Goal: Contribute content: Contribute content

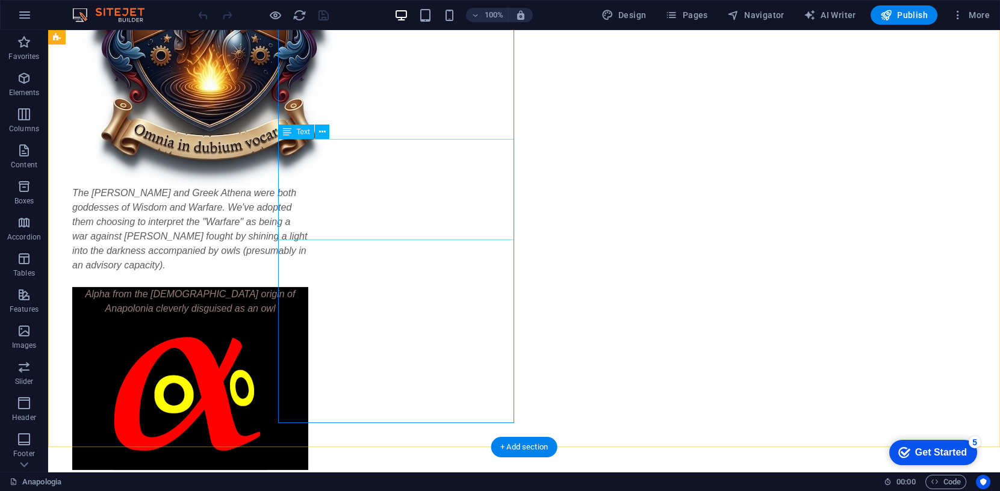
scroll to position [267, 0]
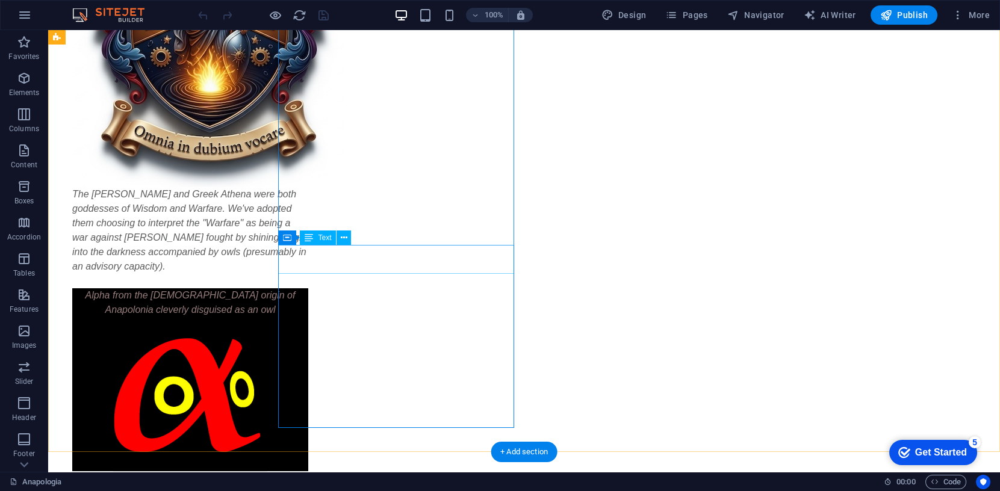
click at [308, 289] on div "Alpha from the Greek origin of Anapolonia cleverly disguised as an owl" at bounding box center [190, 303] width 236 height 29
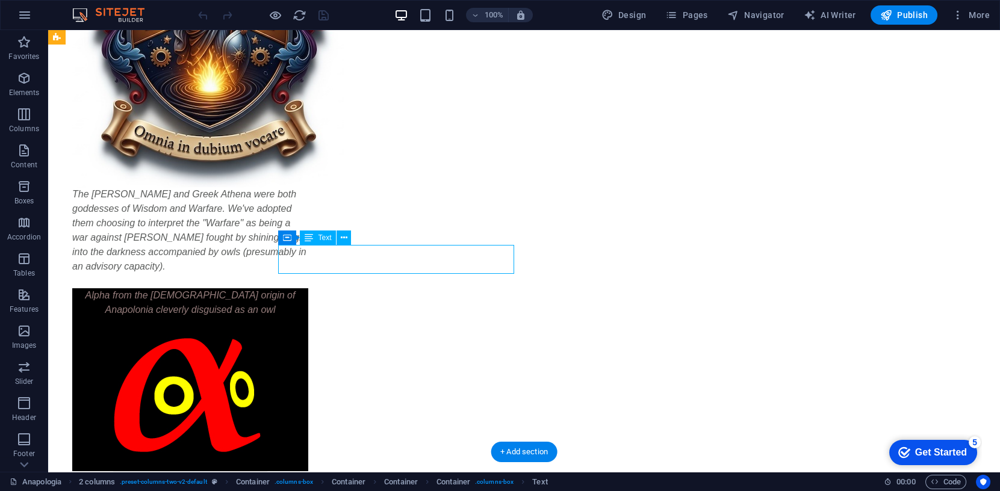
click at [308, 289] on div "Alpha from the Greek origin of Anapolonia cleverly disguised as an owl" at bounding box center [190, 303] width 236 height 29
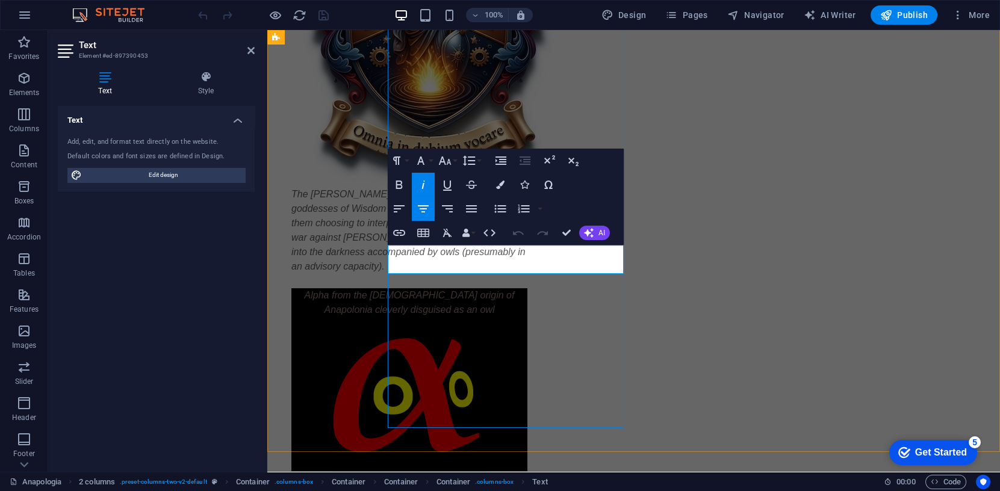
click at [515, 290] on span "Alpha from the Greek origin of Anapolonia cleverly disguised as an owl" at bounding box center [410, 302] width 210 height 25
click at [441, 290] on span "Alpha from the Greek origin of Anapologia" at bounding box center [409, 295] width 179 height 10
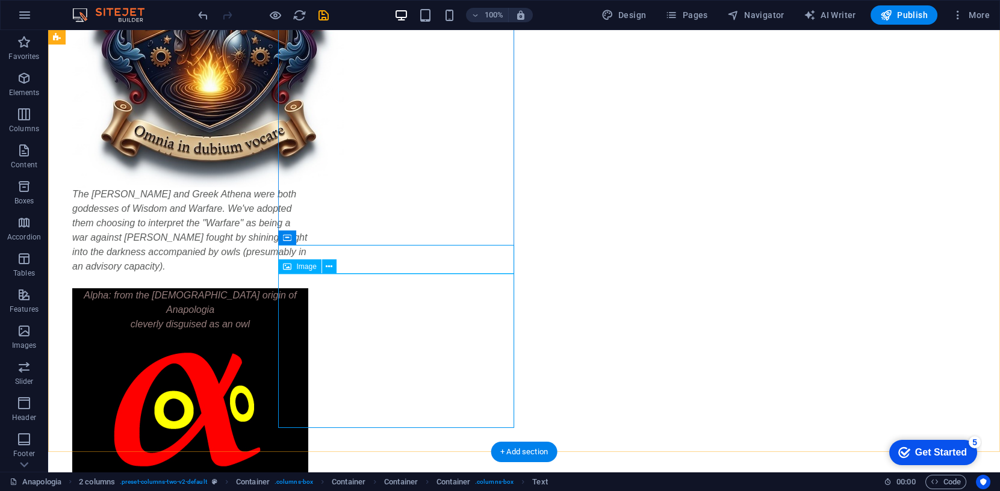
scroll to position [265, 0]
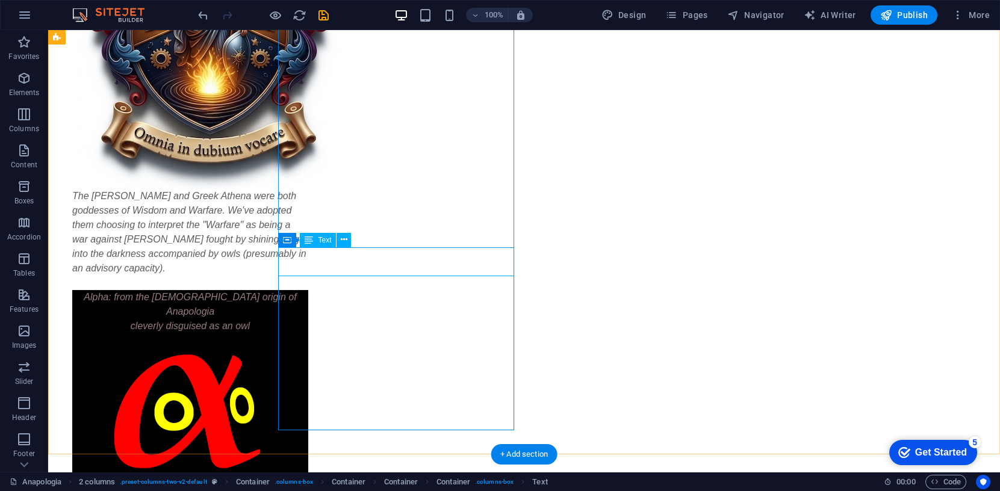
click at [308, 290] on div "Alpha: from the [DEMOGRAPHIC_DATA] origin of Anapologia cleverly disguised as a…" at bounding box center [190, 311] width 236 height 43
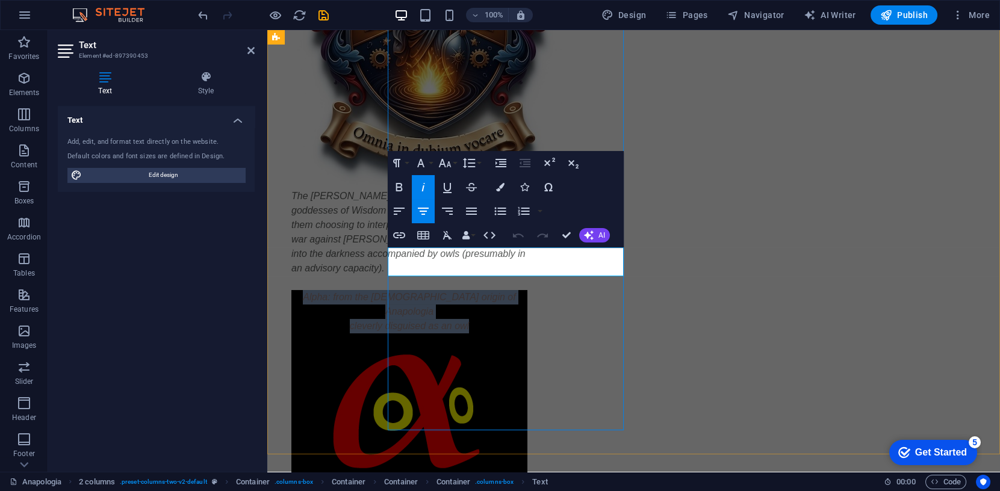
drag, startPoint x: 567, startPoint y: 272, endPoint x: 399, endPoint y: 257, distance: 168.7
click at [399, 290] on div "Alpha: from the [DEMOGRAPHIC_DATA] origin of Anapologia cleverly disguised as a…" at bounding box center [410, 311] width 236 height 43
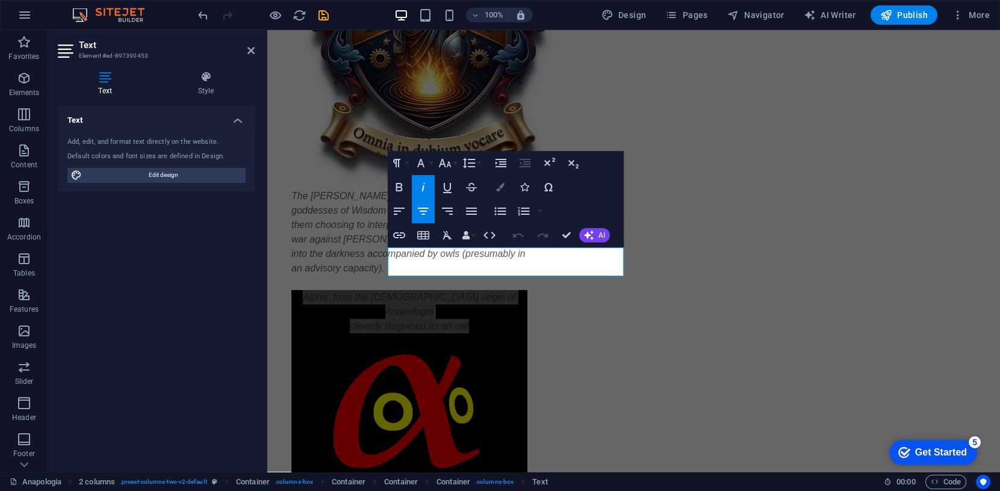
click at [502, 187] on icon "button" at bounding box center [500, 187] width 8 height 8
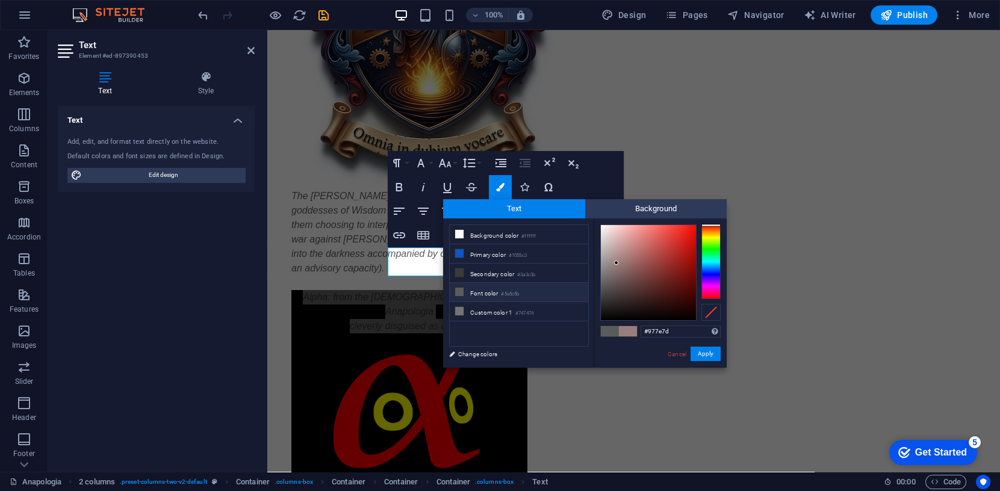
type input "#cb9c9a"
click at [623, 244] on div at bounding box center [648, 272] width 95 height 95
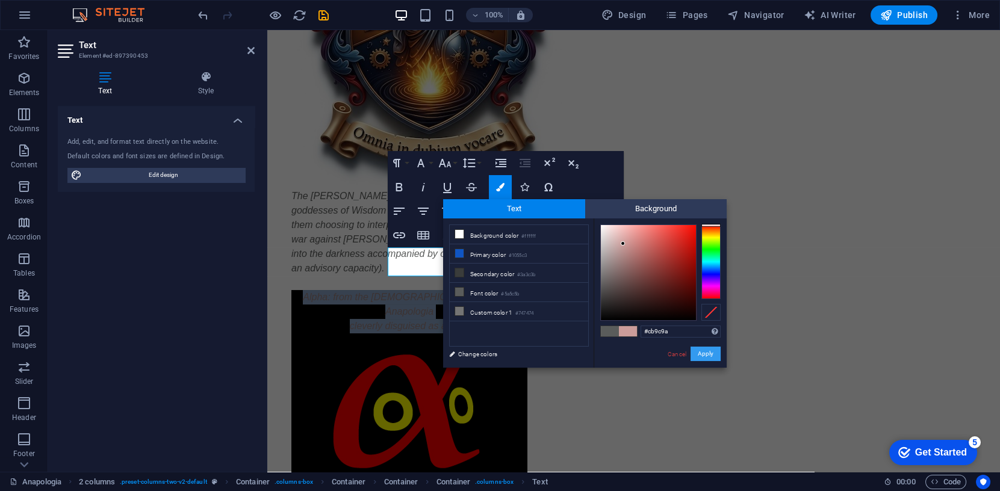
click at [707, 355] on button "Apply" at bounding box center [706, 354] width 30 height 14
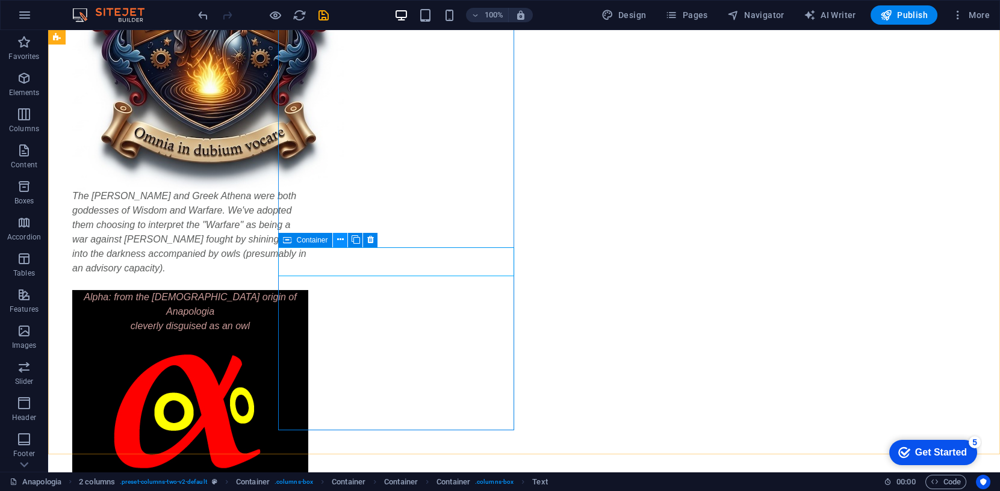
click at [340, 238] on icon at bounding box center [340, 240] width 7 height 13
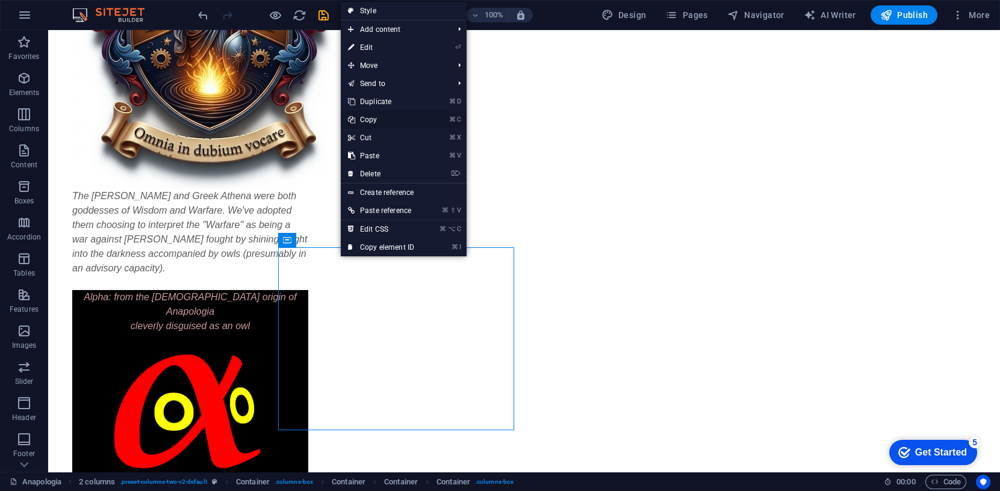
click at [373, 119] on link "⌘ C Copy" at bounding box center [381, 120] width 81 height 18
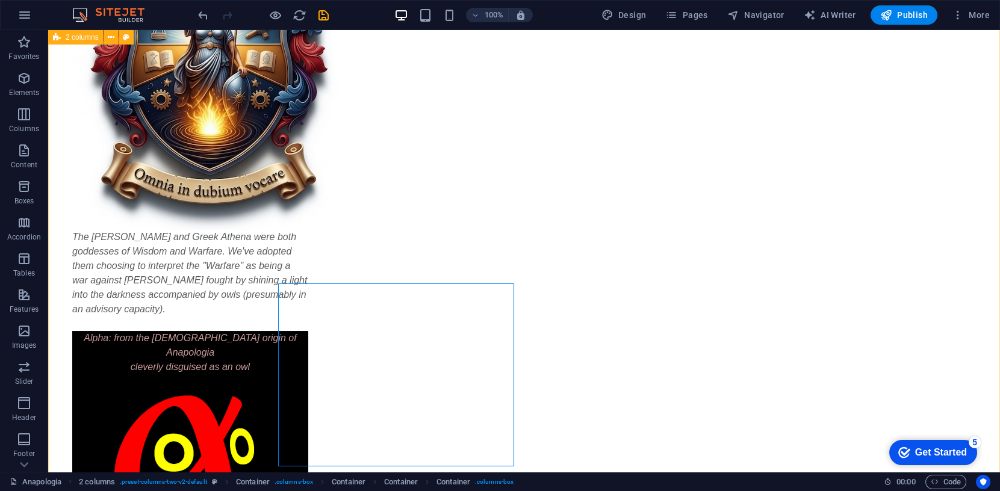
scroll to position [199, 0]
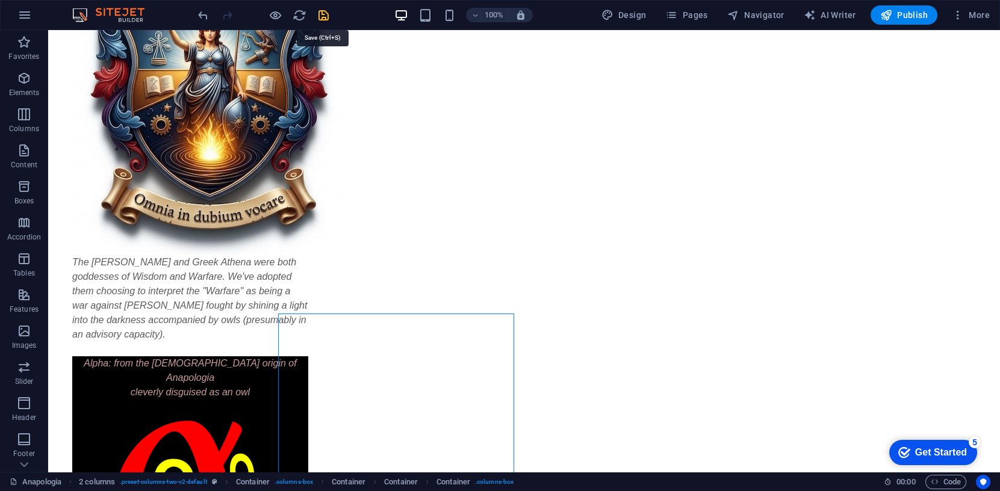
click at [324, 14] on icon "save" at bounding box center [324, 15] width 14 height 14
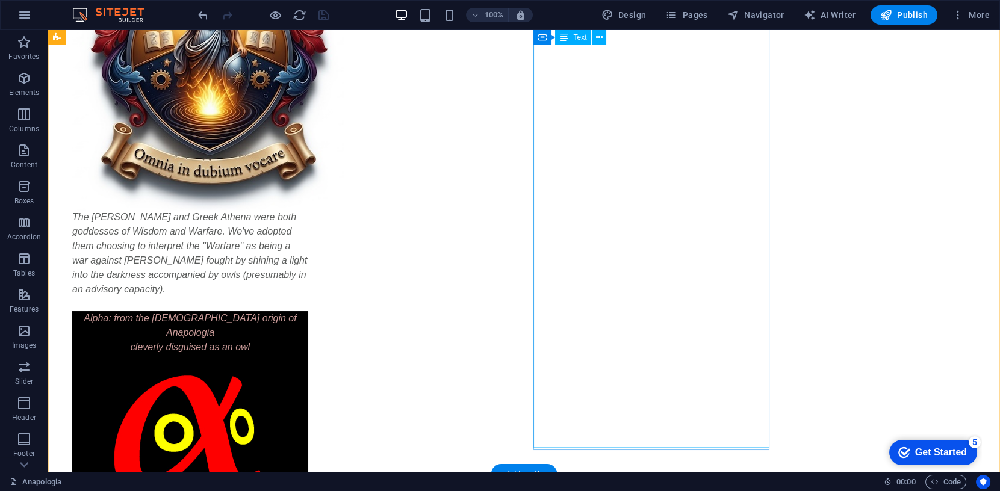
scroll to position [245, 0]
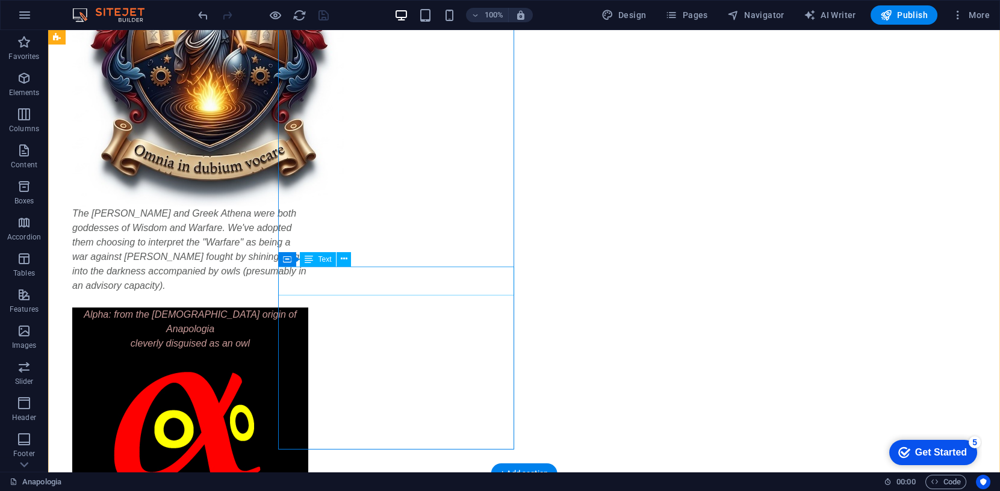
click at [308, 308] on div "Alpha: from the [DEMOGRAPHIC_DATA] origin of Anapologia cleverly disguised as a…" at bounding box center [190, 329] width 236 height 43
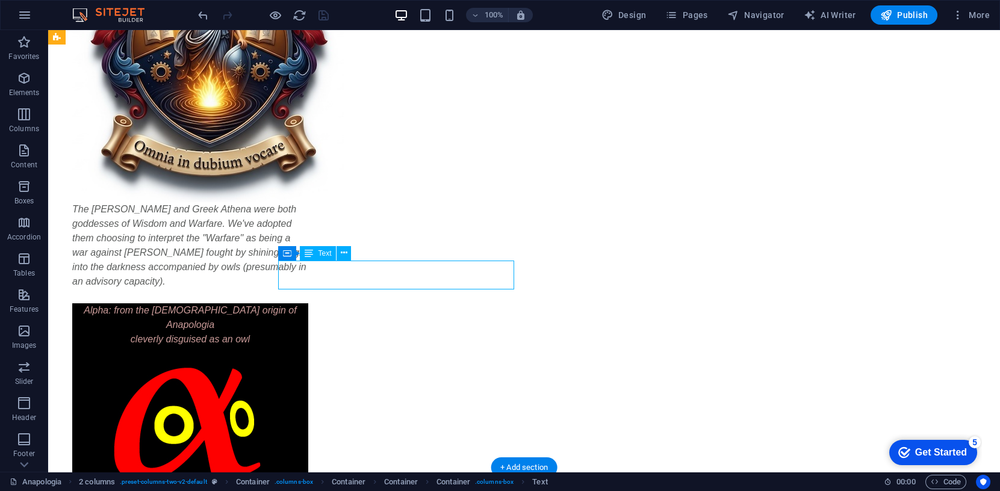
click at [308, 304] on div "Alpha: from the [DEMOGRAPHIC_DATA] origin of Anapologia cleverly disguised as a…" at bounding box center [190, 325] width 236 height 43
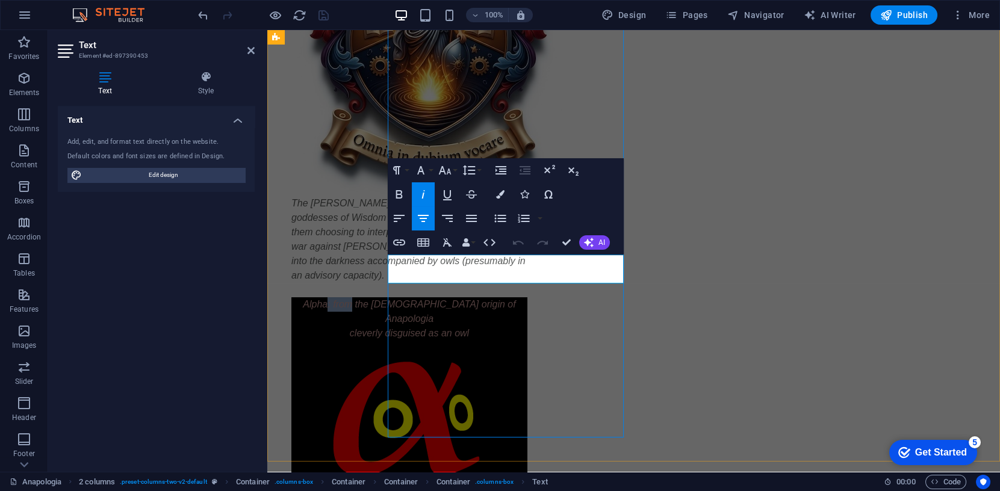
drag, startPoint x: 440, startPoint y: 266, endPoint x: 463, endPoint y: 266, distance: 22.9
click at [463, 298] on div "Alpha: from the [DEMOGRAPHIC_DATA] origin of Anapologia cleverly disguised as a…" at bounding box center [410, 319] width 236 height 43
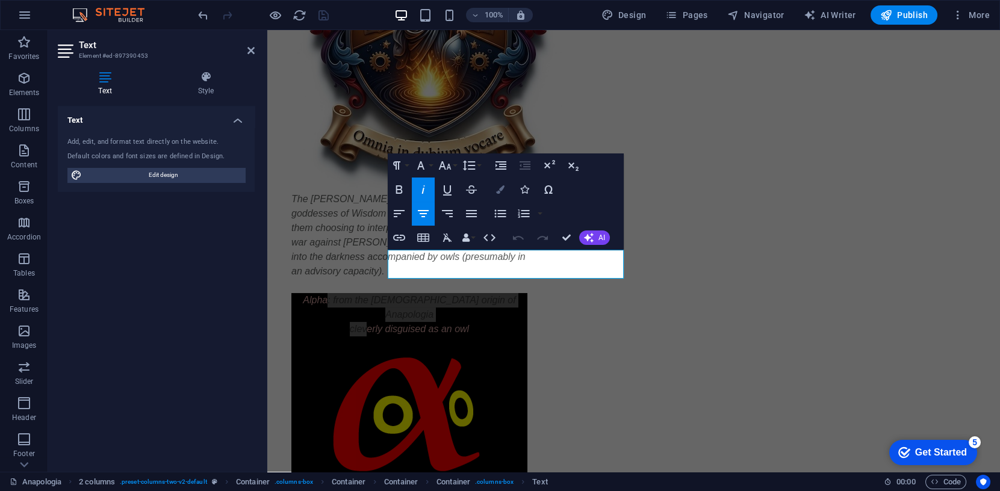
click at [500, 190] on icon "button" at bounding box center [500, 190] width 8 height 8
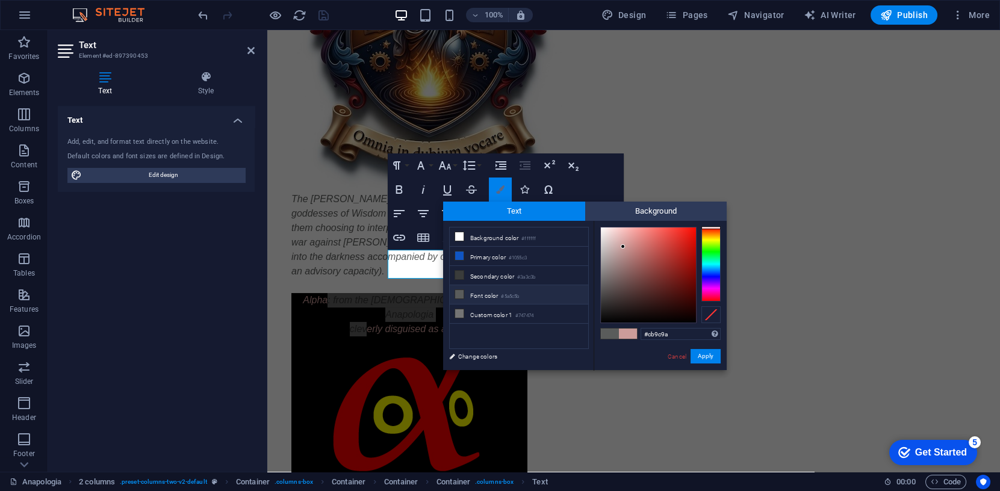
click at [504, 186] on icon "button" at bounding box center [500, 190] width 8 height 8
click at [674, 359] on link "Cancel" at bounding box center [677, 356] width 21 height 9
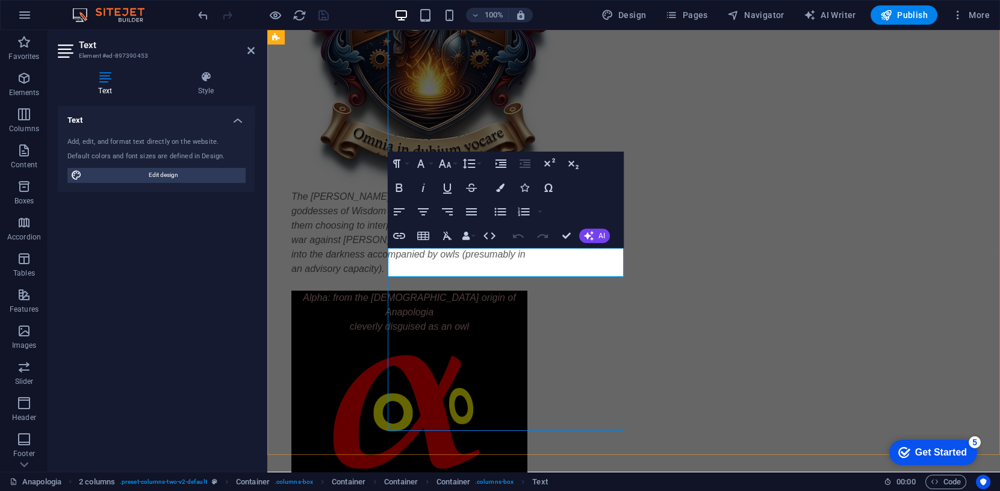
click at [528, 320] on p "cleverly disguised as an owl" at bounding box center [410, 327] width 236 height 14
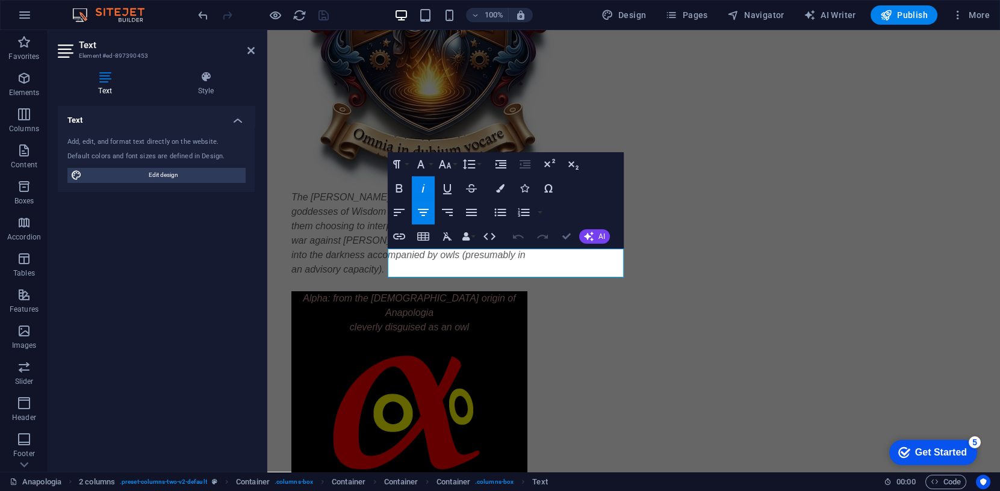
drag, startPoint x: 567, startPoint y: 239, endPoint x: 519, endPoint y: 209, distance: 56.8
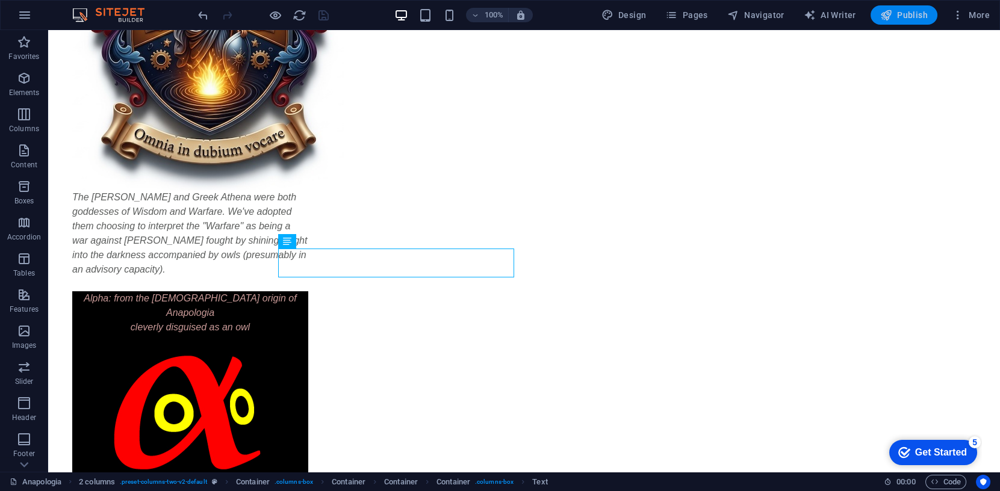
click at [907, 12] on span "Publish" at bounding box center [905, 15] width 48 height 12
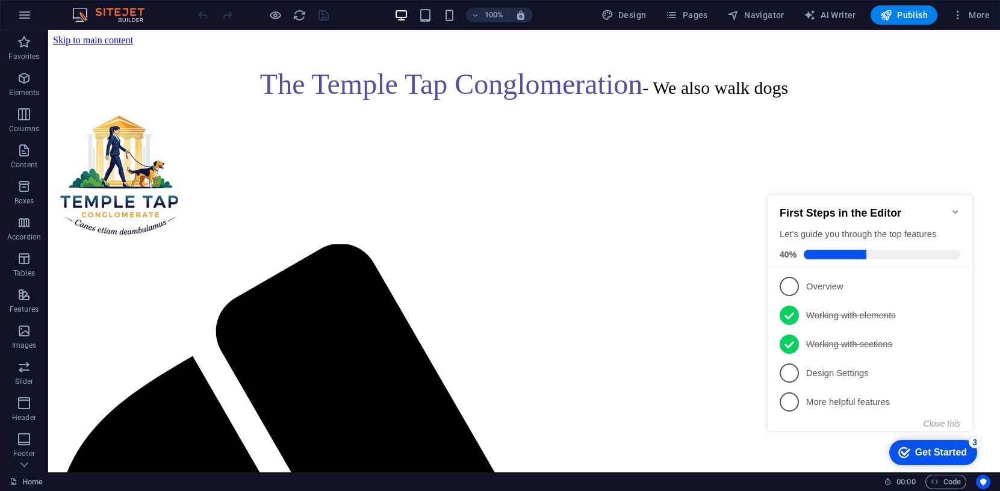
click at [958, 210] on icon "Minimize checklist" at bounding box center [955, 212] width 5 height 4
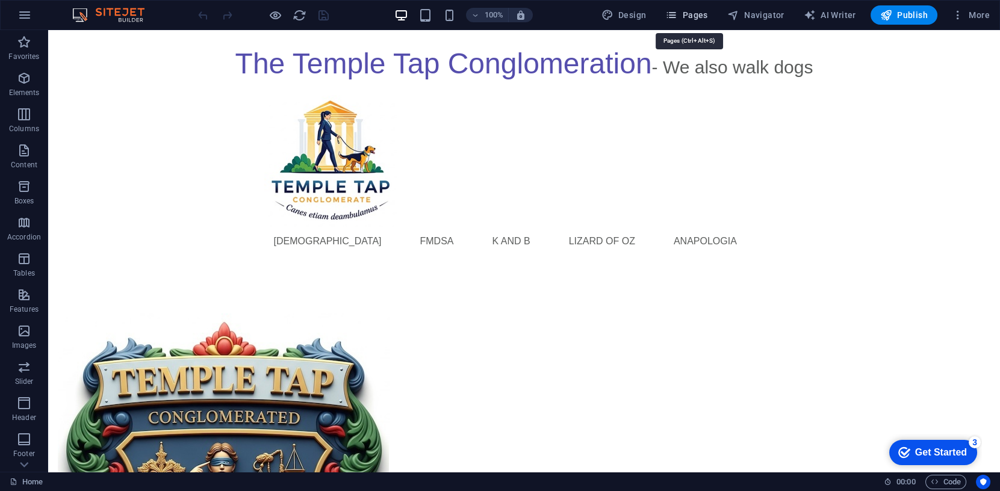
click at [695, 14] on span "Pages" at bounding box center [687, 15] width 42 height 12
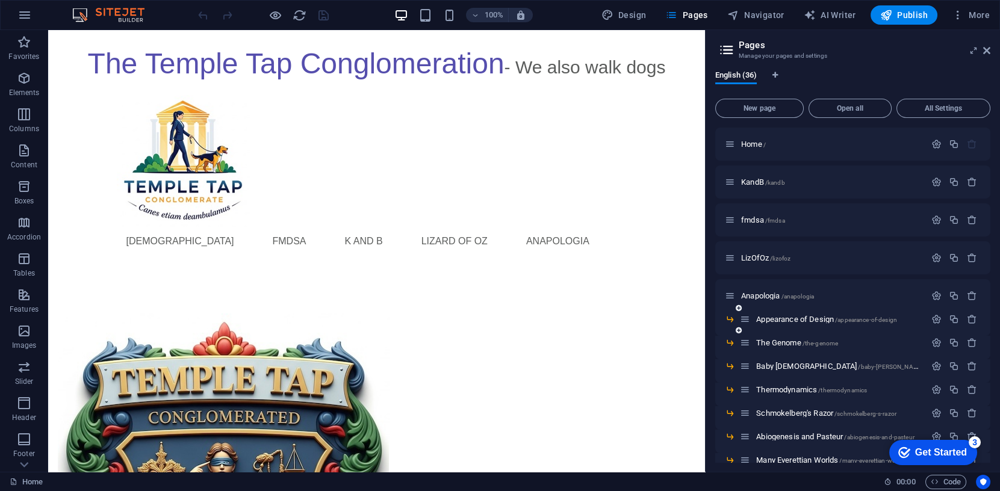
scroll to position [20, 0]
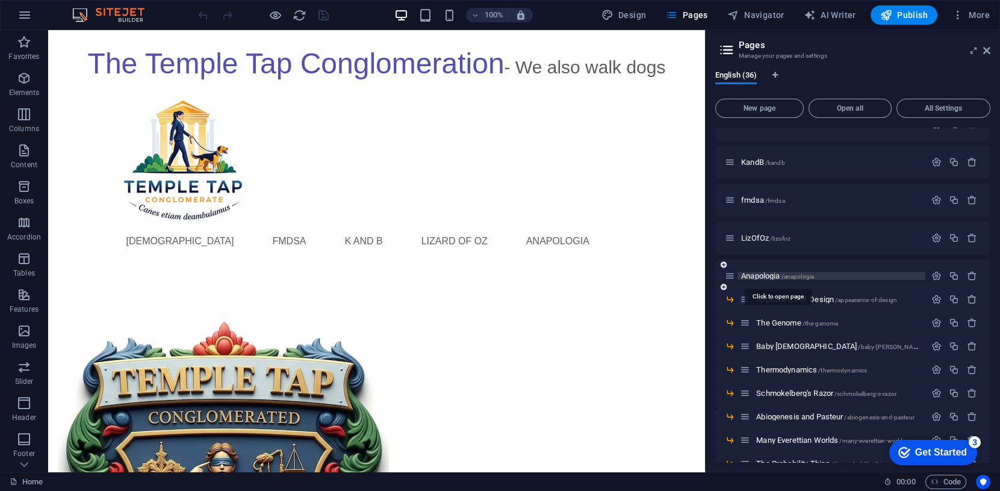
click at [774, 276] on span "Anapologia /anapologia" at bounding box center [777, 276] width 73 height 9
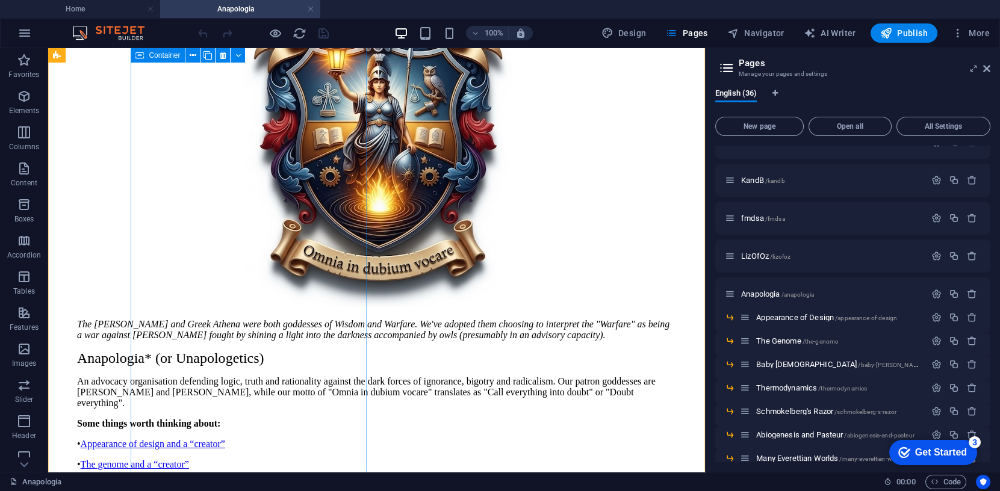
scroll to position [196, 0]
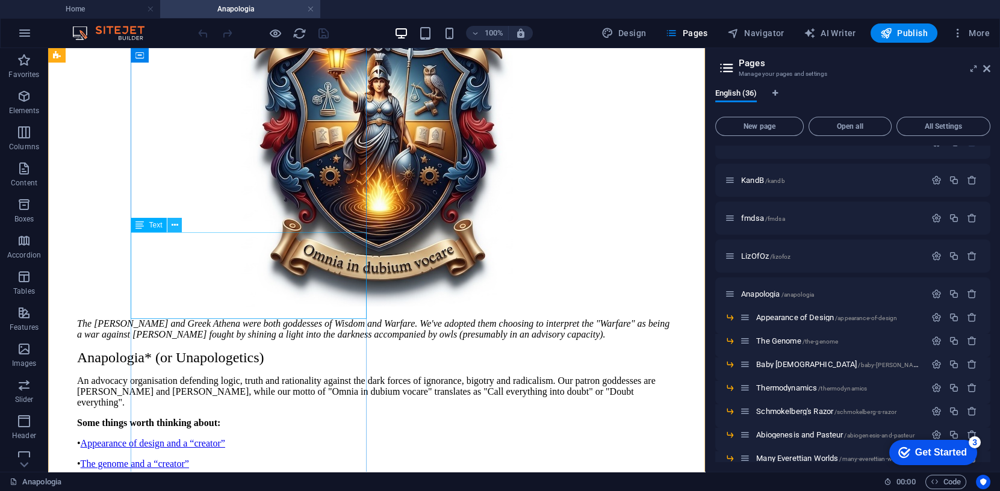
click at [178, 225] on icon at bounding box center [175, 225] width 7 height 13
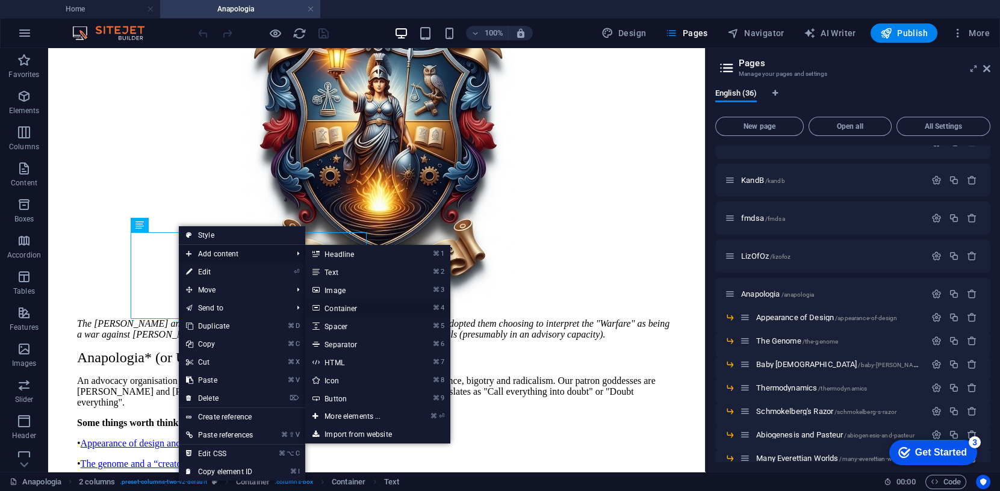
click at [345, 305] on link "⌘ 4 Container" at bounding box center [354, 308] width 99 height 18
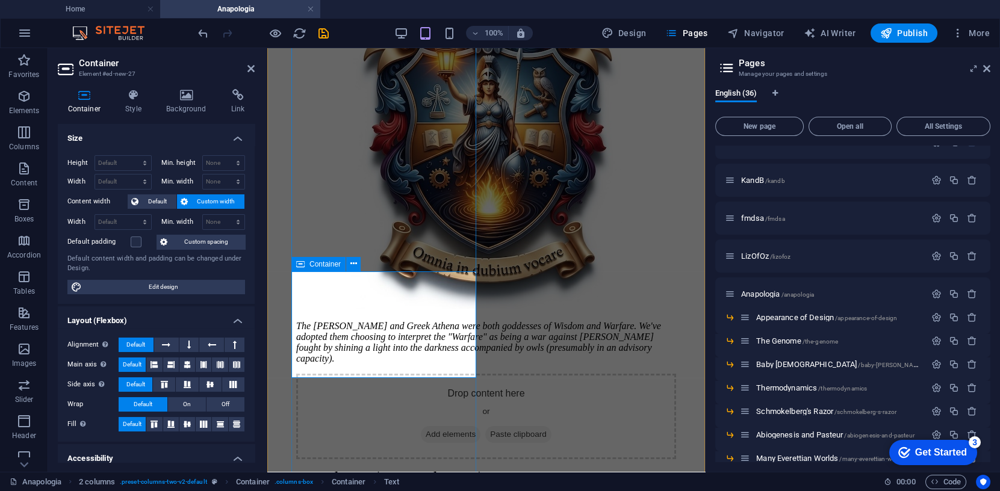
scroll to position [199, 0]
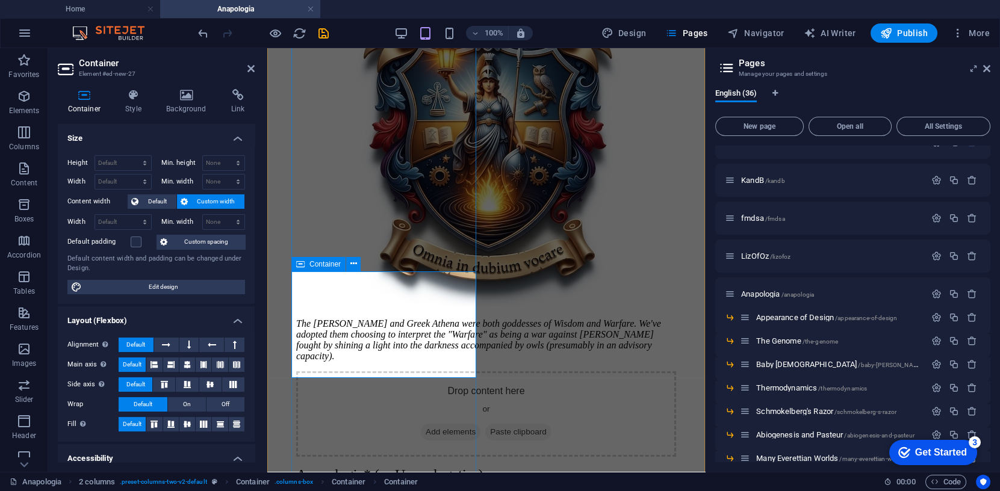
click at [485, 424] on span "Paste clipboard" at bounding box center [518, 432] width 66 height 17
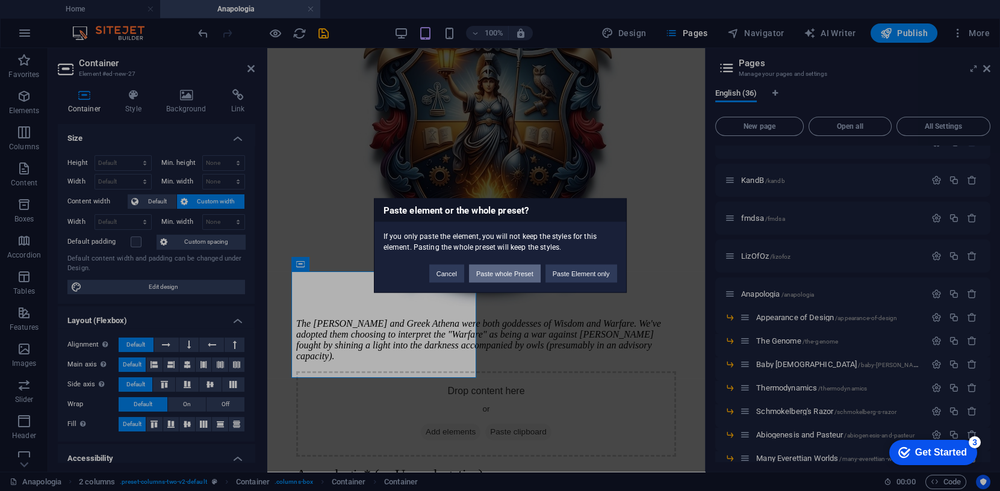
click at [514, 275] on button "Paste whole Preset" at bounding box center [505, 274] width 72 height 18
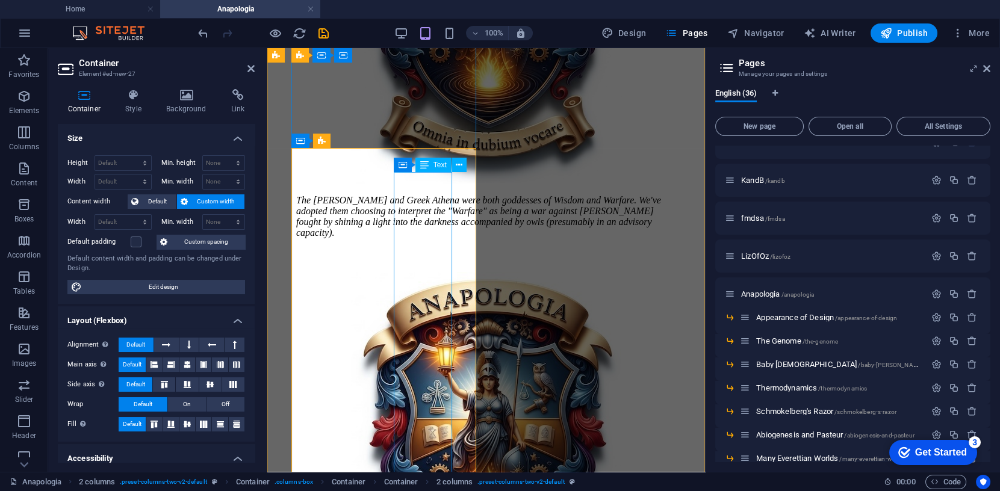
scroll to position [322, 0]
click at [354, 141] on icon at bounding box center [354, 141] width 7 height 13
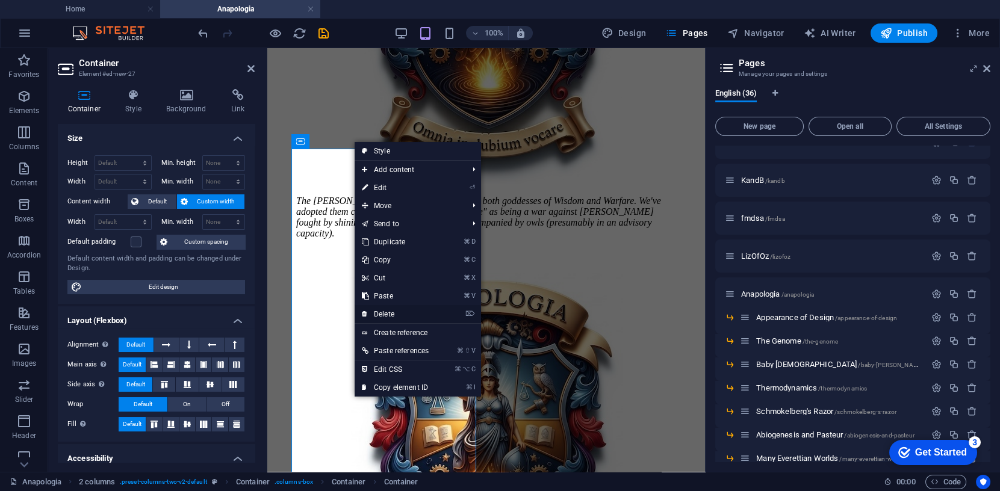
click at [390, 313] on link "⌦ Delete" at bounding box center [395, 314] width 81 height 18
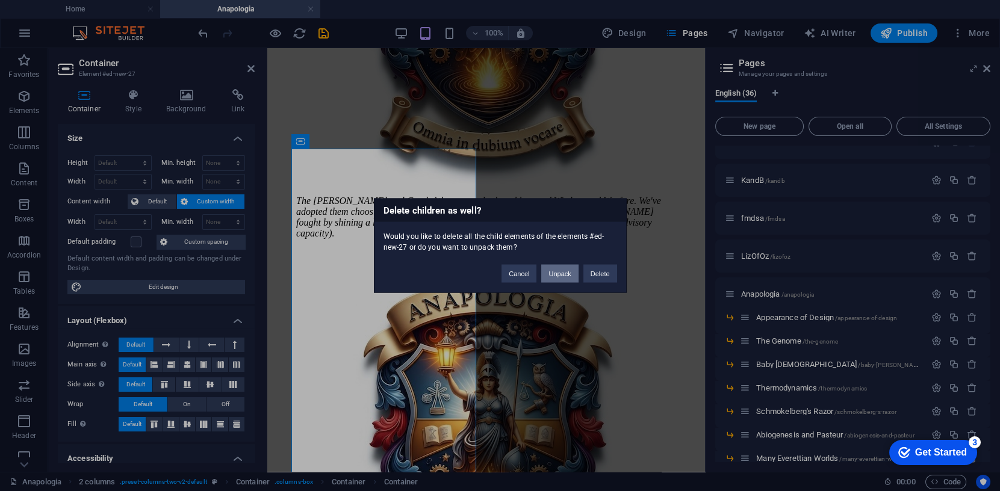
click at [561, 272] on button "Unpack" at bounding box center [559, 274] width 37 height 18
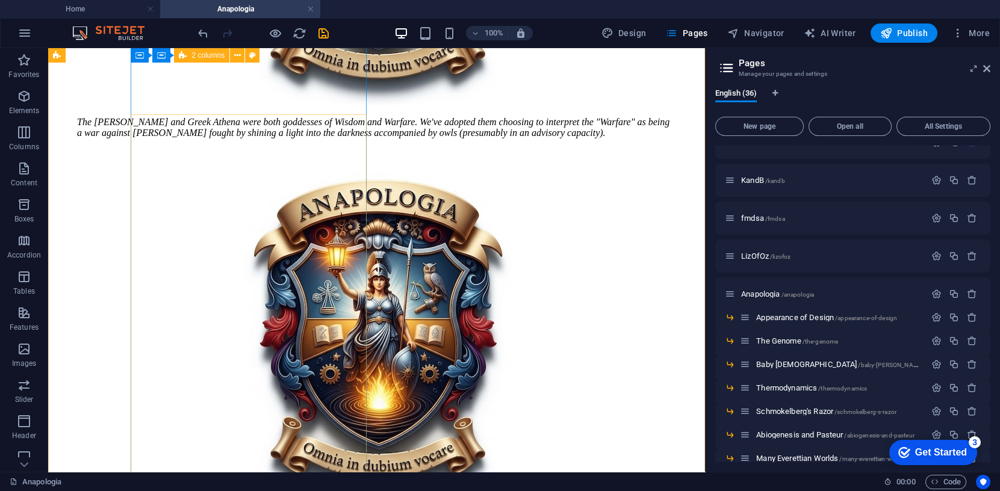
scroll to position [396, 0]
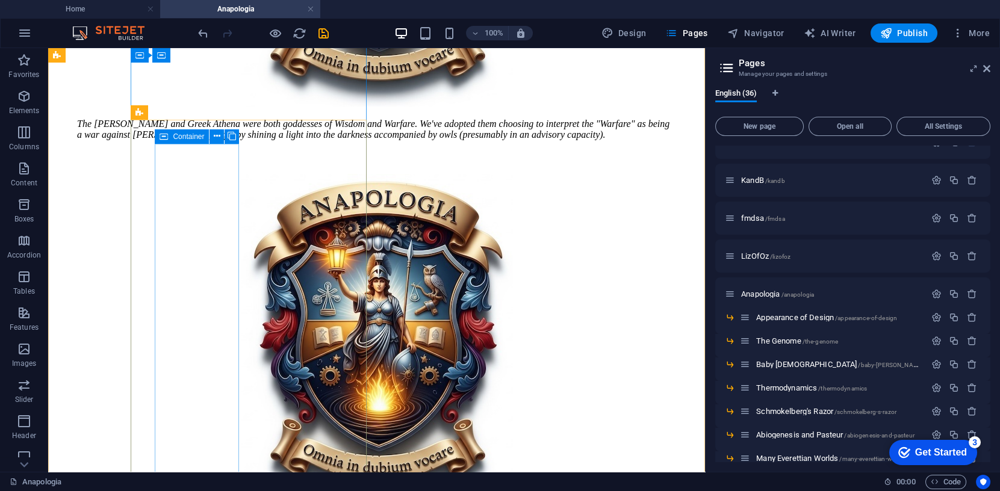
click at [186, 134] on span "Container" at bounding box center [188, 136] width 31 height 7
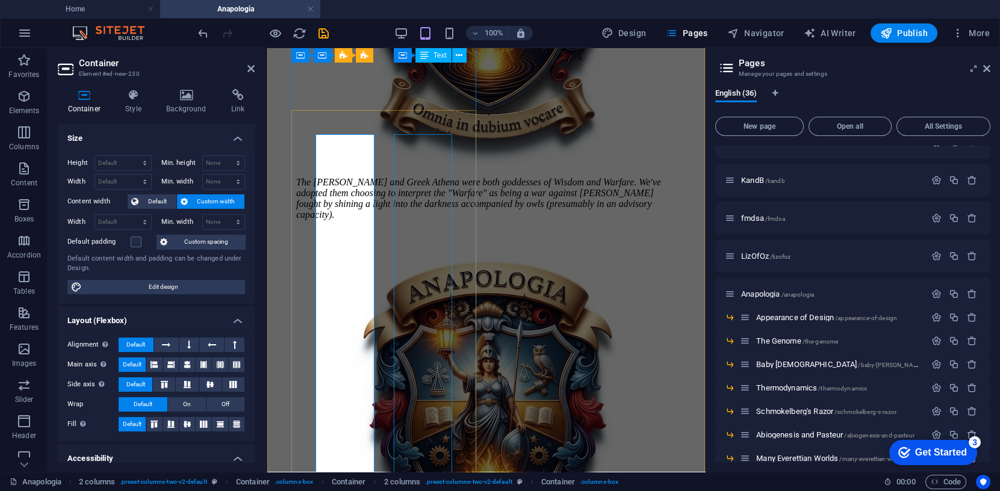
scroll to position [332, 0]
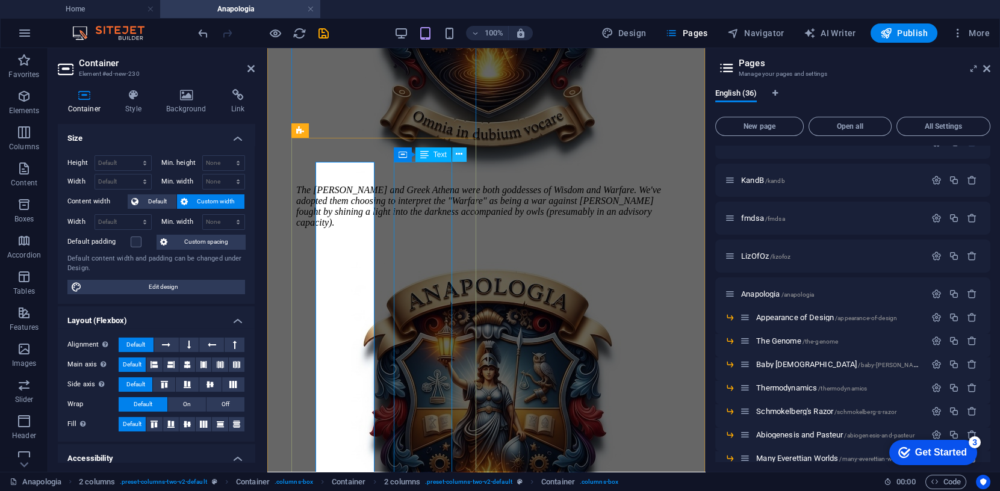
click at [461, 152] on icon at bounding box center [459, 154] width 7 height 13
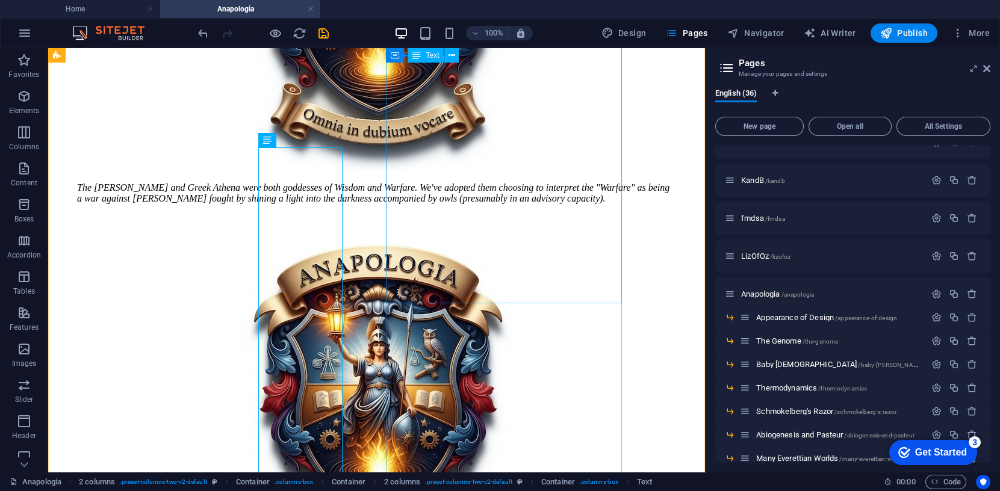
scroll to position [392, 0]
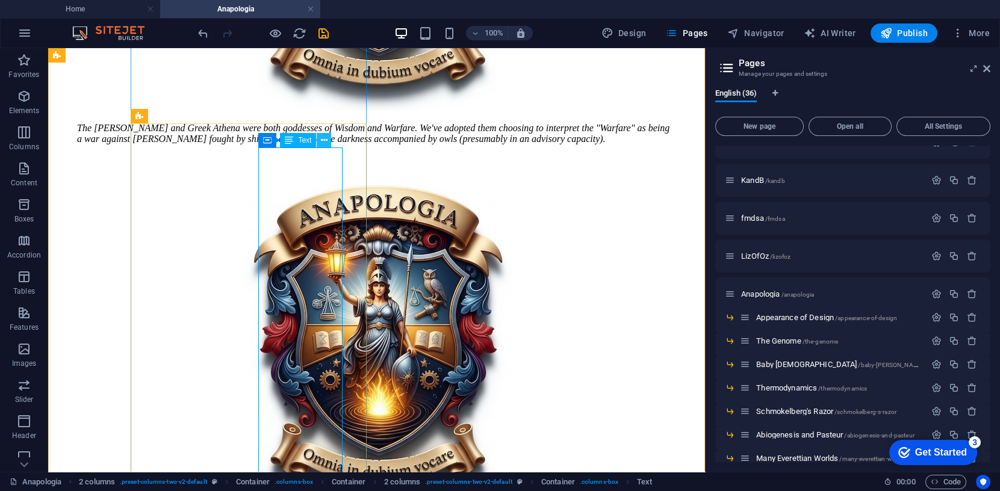
click at [325, 140] on icon at bounding box center [324, 140] width 7 height 13
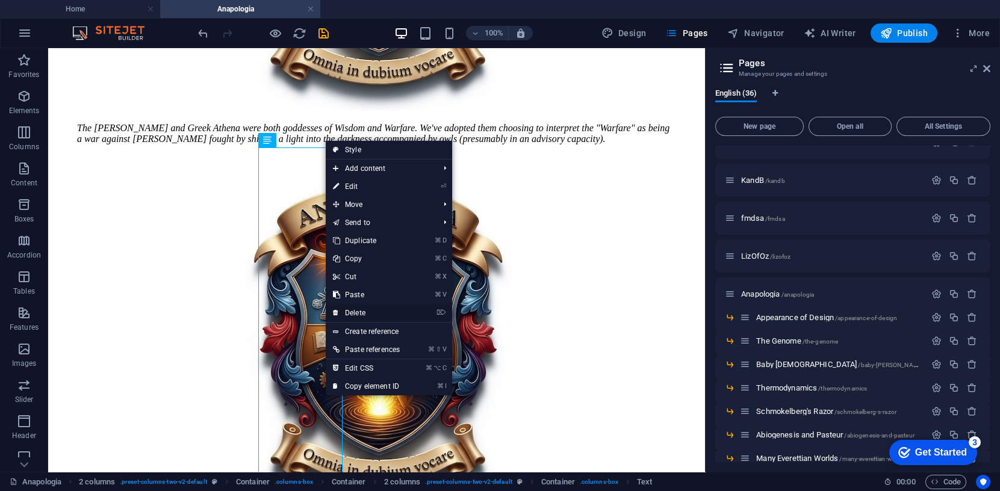
click at [362, 311] on link "⌦ Delete" at bounding box center [366, 313] width 81 height 18
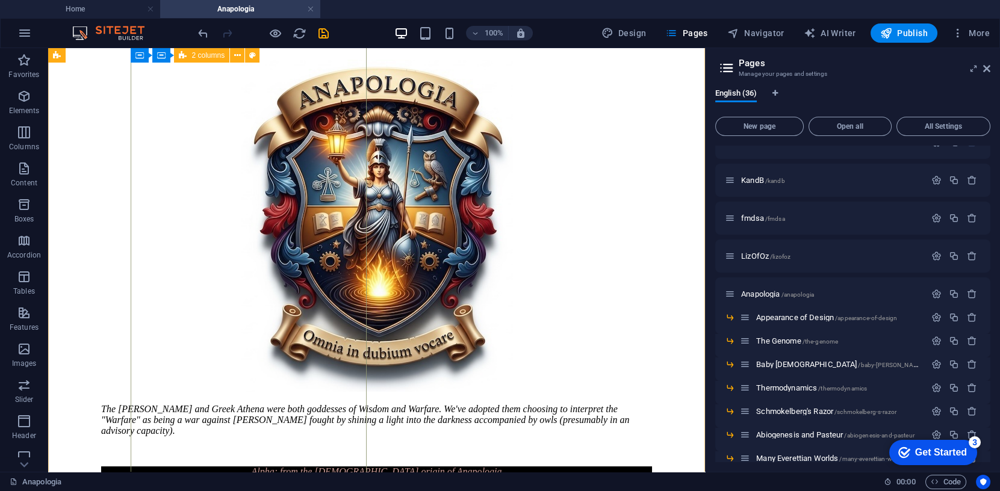
scroll to position [430, 0]
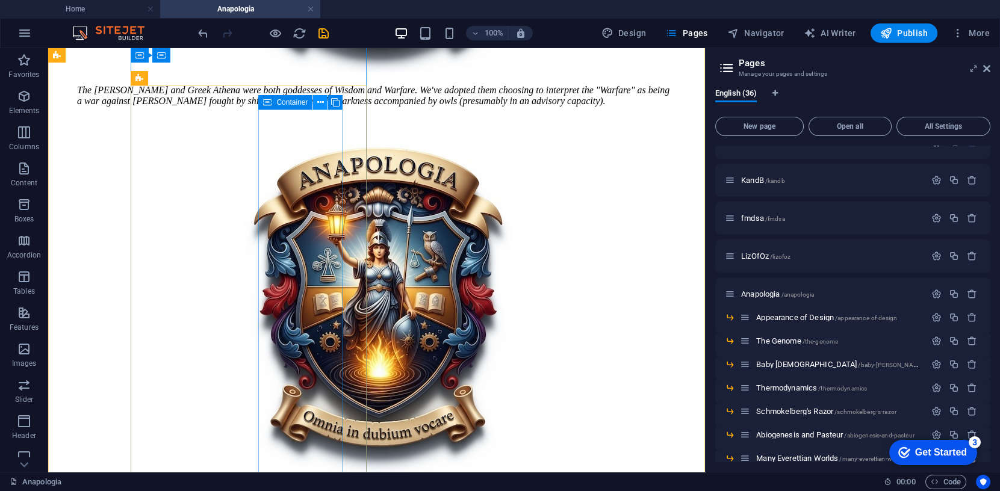
click at [319, 100] on icon at bounding box center [320, 102] width 7 height 13
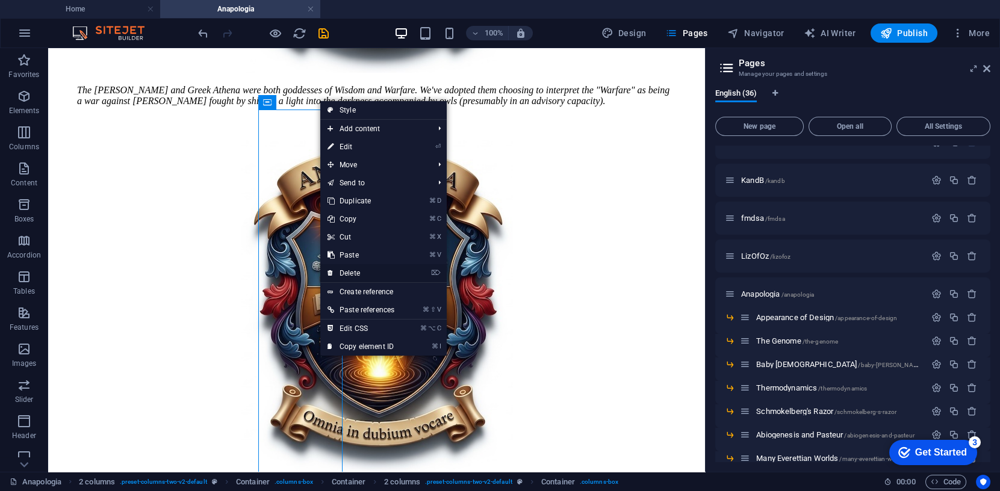
click at [349, 272] on link "⌦ Delete" at bounding box center [360, 273] width 81 height 18
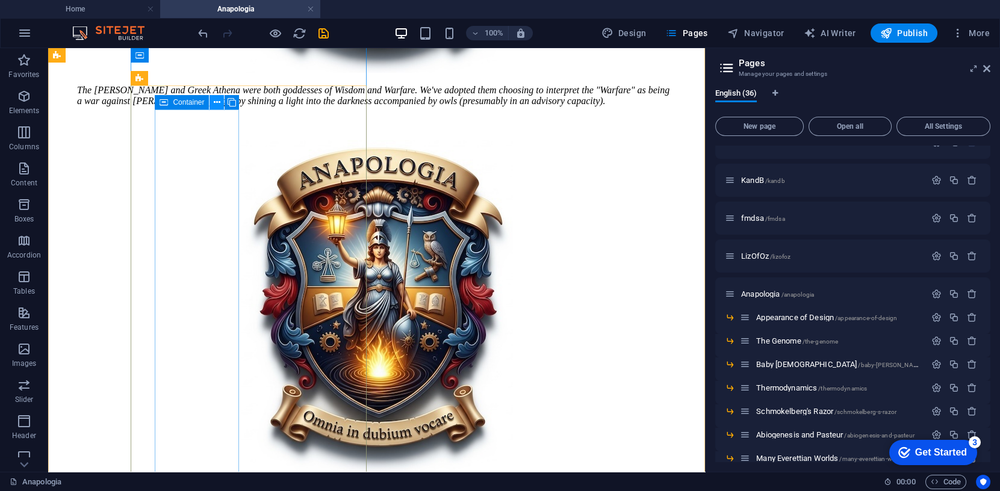
click at [216, 101] on icon at bounding box center [217, 102] width 7 height 13
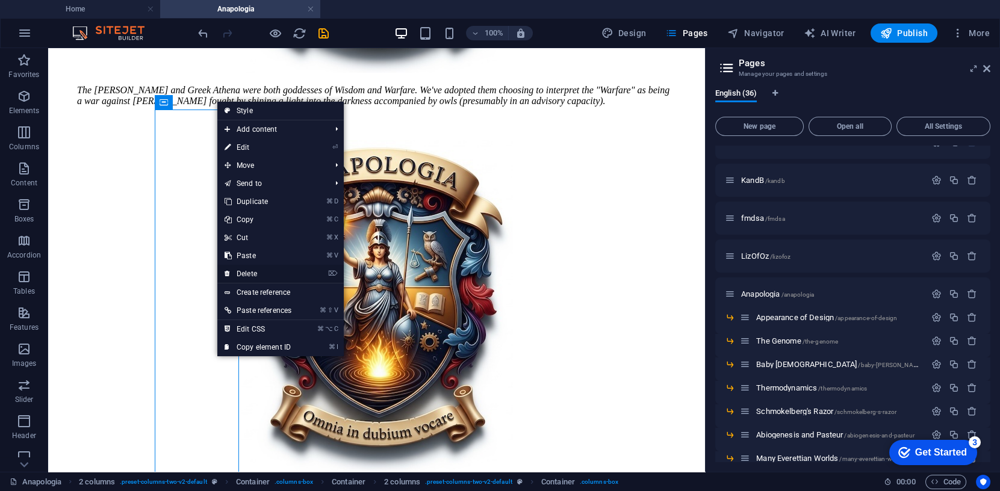
click at [253, 272] on link "⌦ Delete" at bounding box center [257, 274] width 81 height 18
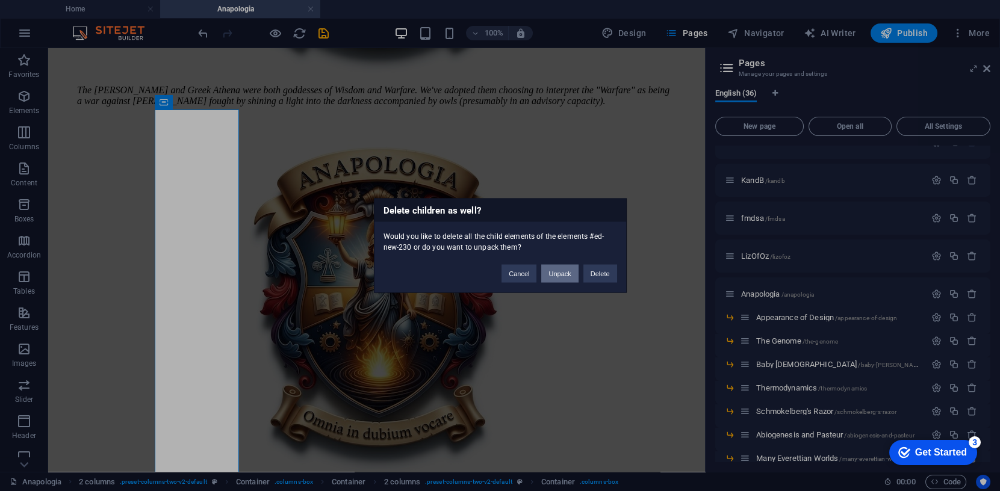
click at [554, 273] on button "Unpack" at bounding box center [559, 274] width 37 height 18
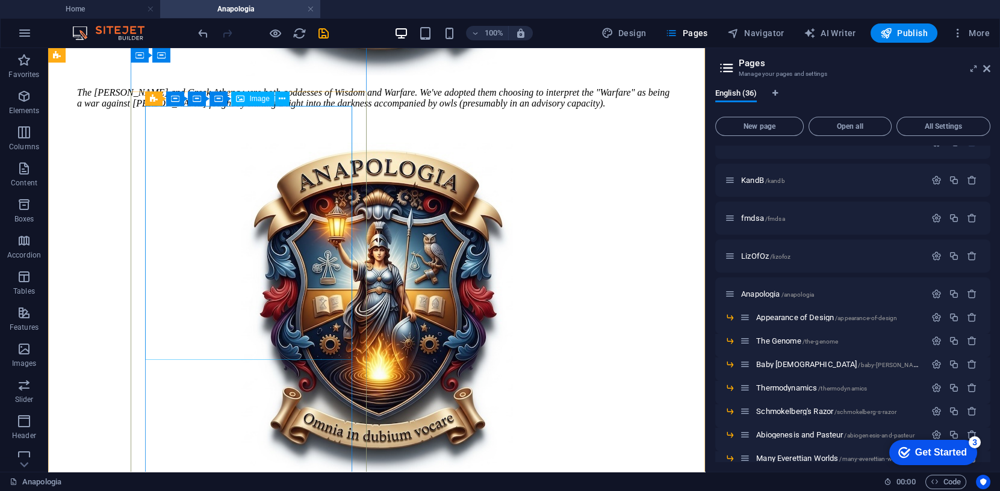
scroll to position [423, 0]
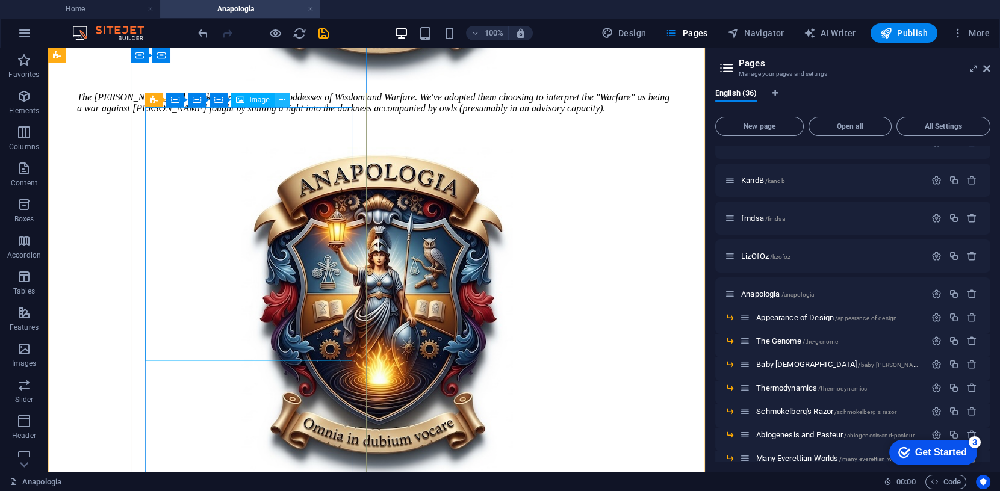
click at [282, 98] on icon at bounding box center [282, 100] width 7 height 13
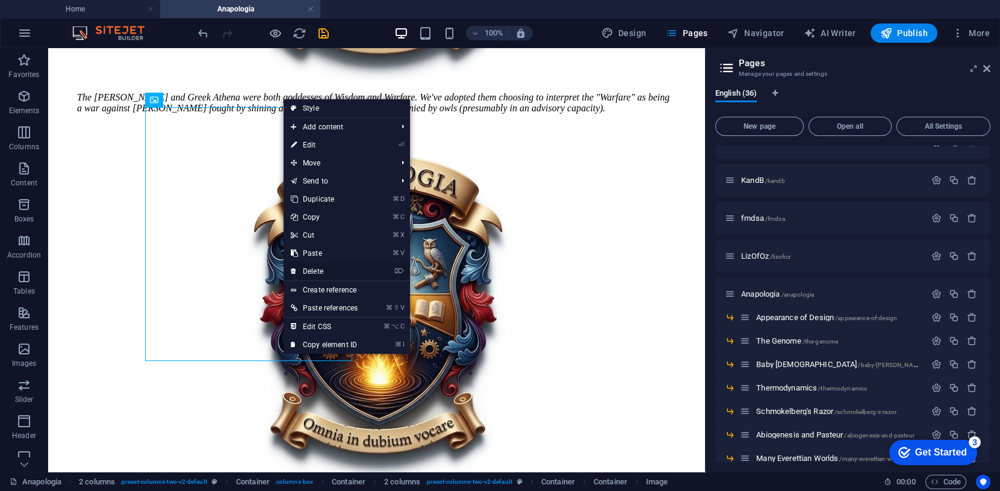
click at [310, 269] on link "⌦ Delete" at bounding box center [324, 272] width 81 height 18
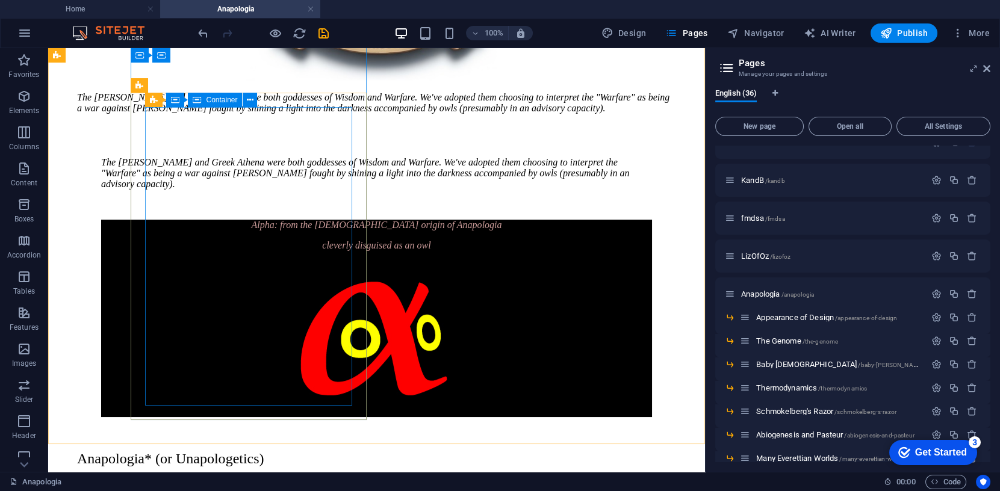
click at [207, 98] on span "Container" at bounding box center [221, 99] width 31 height 7
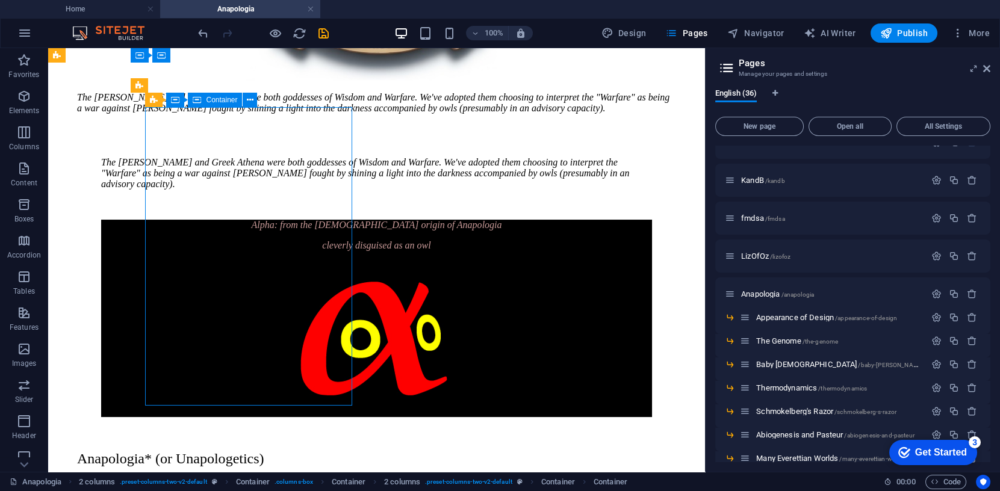
click at [207, 98] on span "Container" at bounding box center [221, 99] width 31 height 7
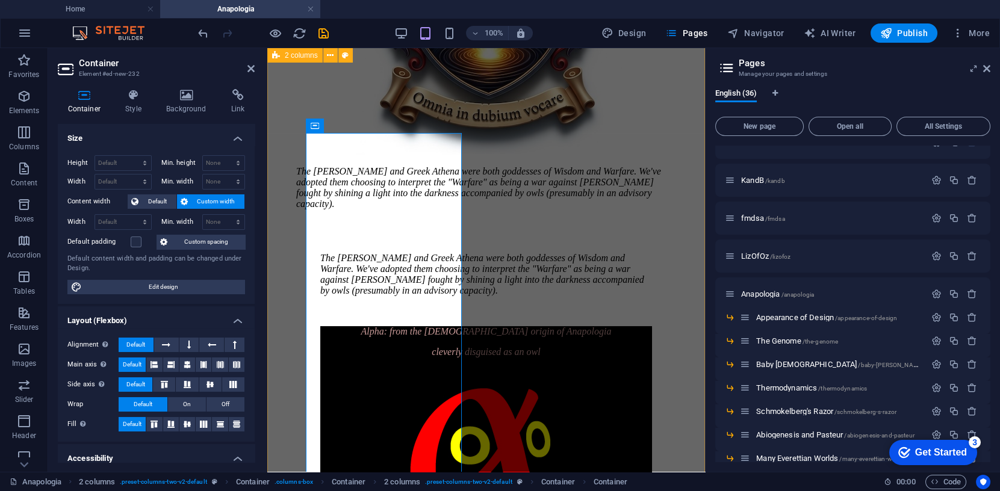
scroll to position [351, 0]
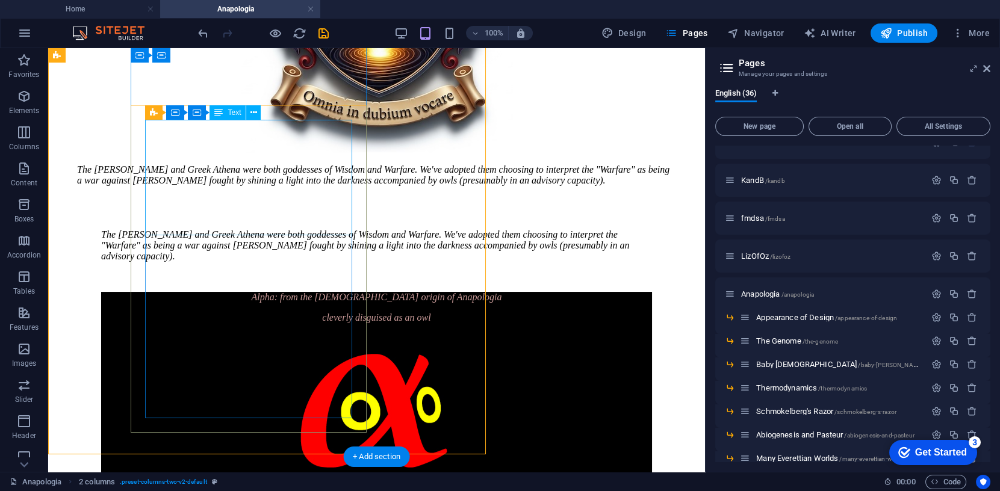
scroll to position [410, 0]
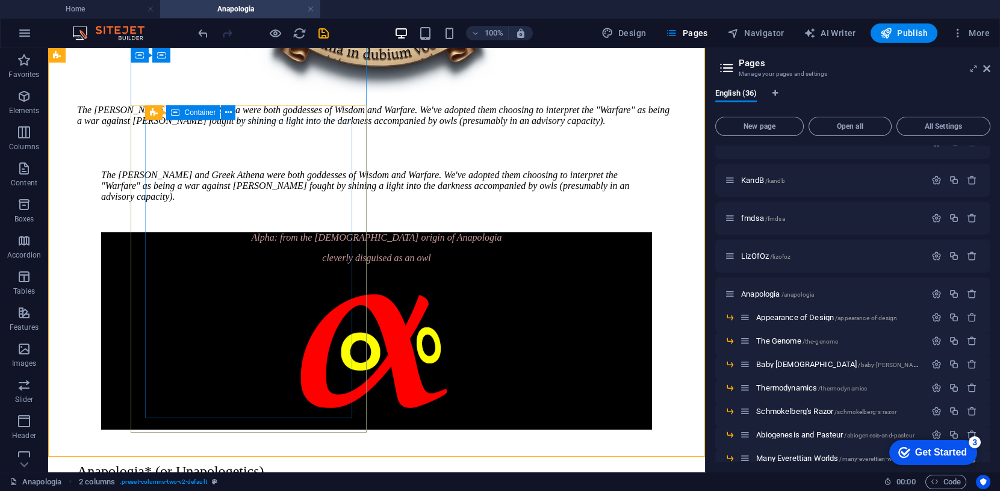
click at [181, 113] on div "Container" at bounding box center [193, 112] width 54 height 14
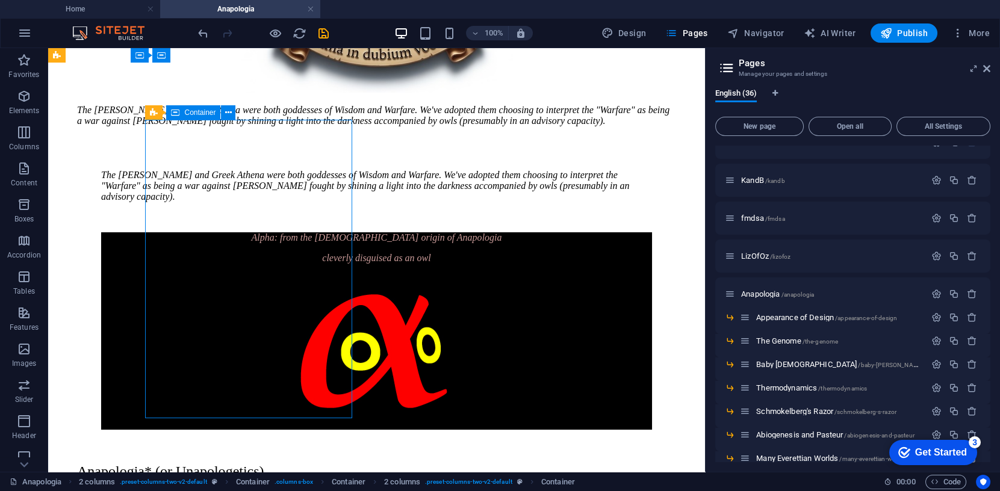
click at [181, 113] on div "Container" at bounding box center [193, 112] width 54 height 14
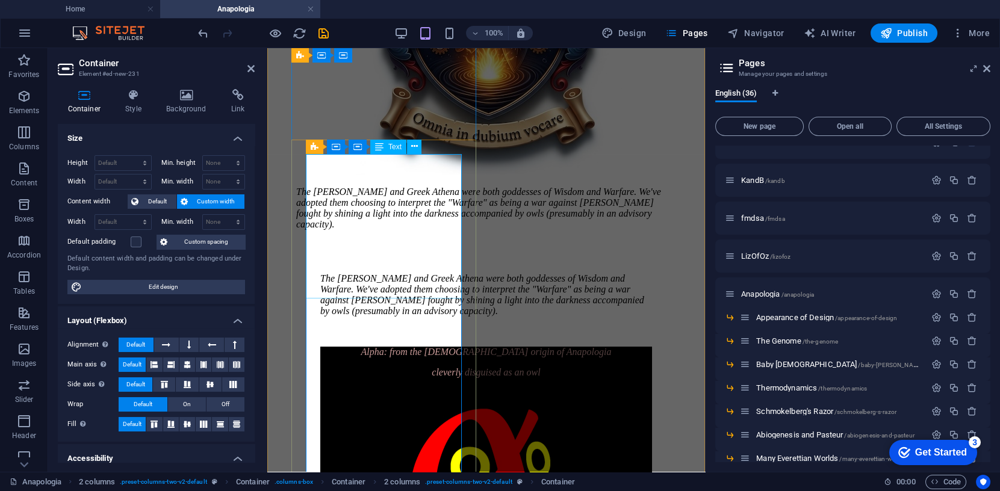
scroll to position [330, 0]
click at [393, 147] on span "Text" at bounding box center [394, 146] width 13 height 7
click at [417, 146] on icon at bounding box center [414, 147] width 7 height 13
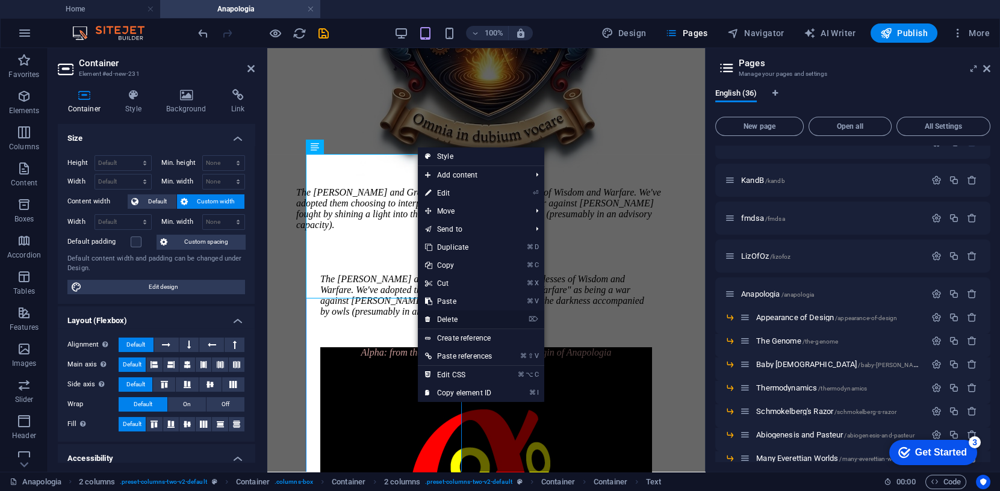
click at [450, 319] on link "⌦ Delete" at bounding box center [458, 320] width 81 height 18
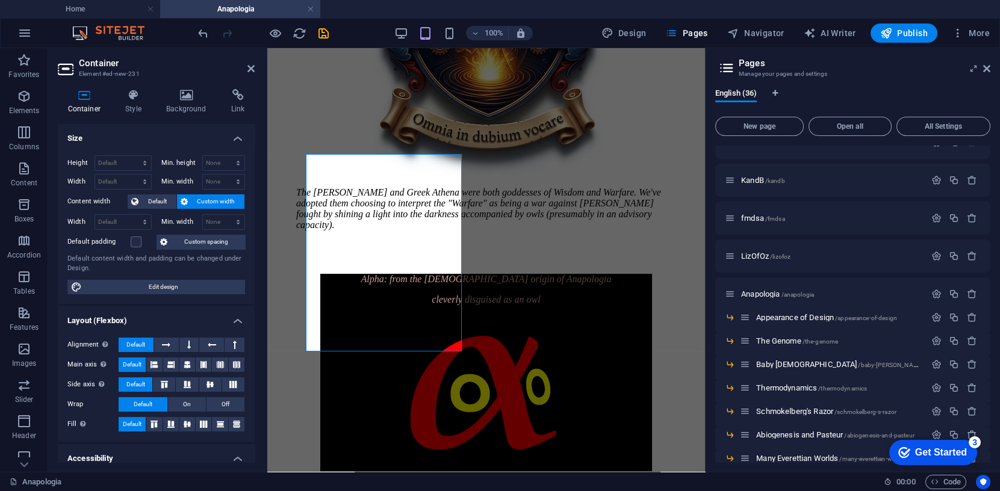
scroll to position [0, 0]
click at [357, 133] on icon at bounding box center [354, 132] width 7 height 13
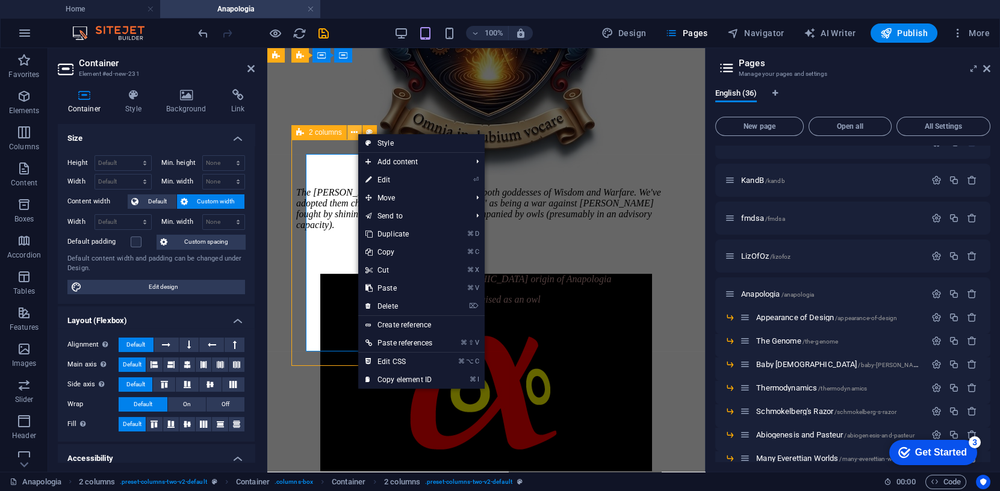
scroll to position [390, 0]
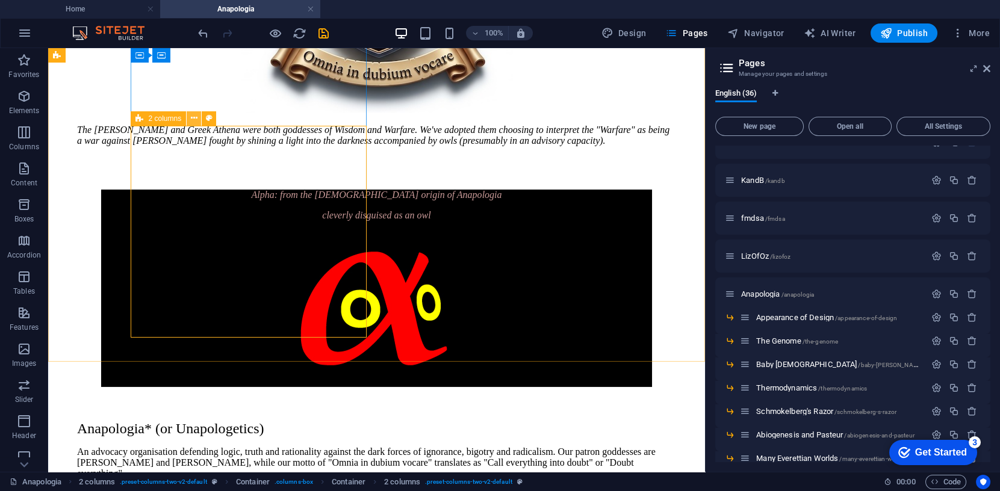
click at [196, 119] on icon at bounding box center [194, 118] width 7 height 13
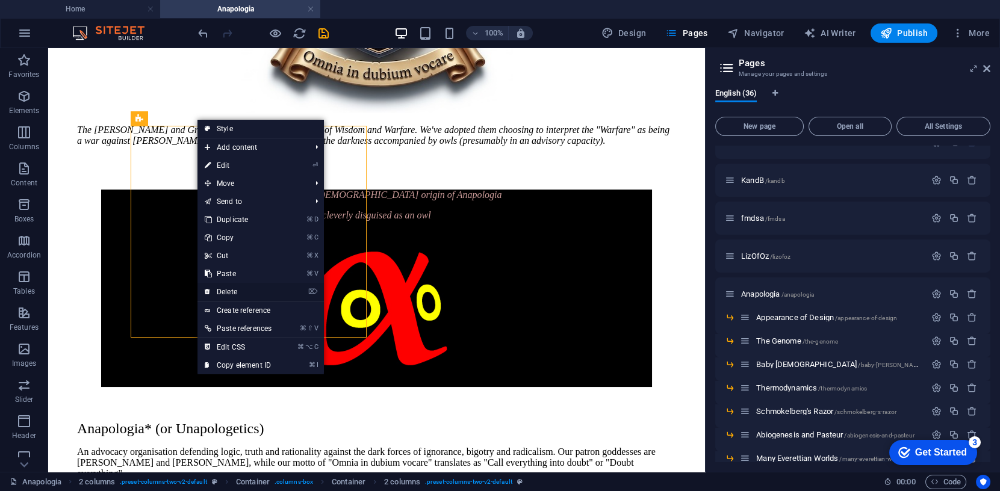
click at [237, 292] on link "⌦ Delete" at bounding box center [238, 292] width 81 height 18
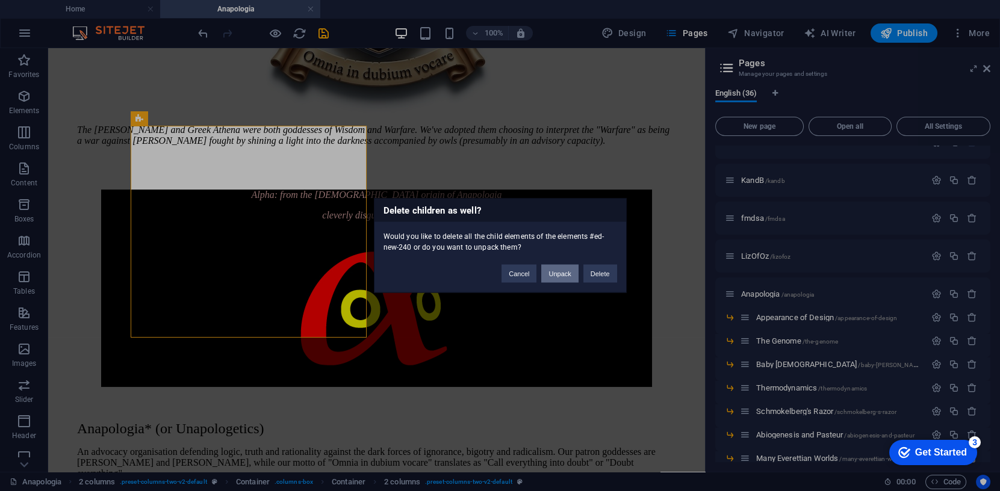
click at [558, 274] on button "Unpack" at bounding box center [559, 274] width 37 height 18
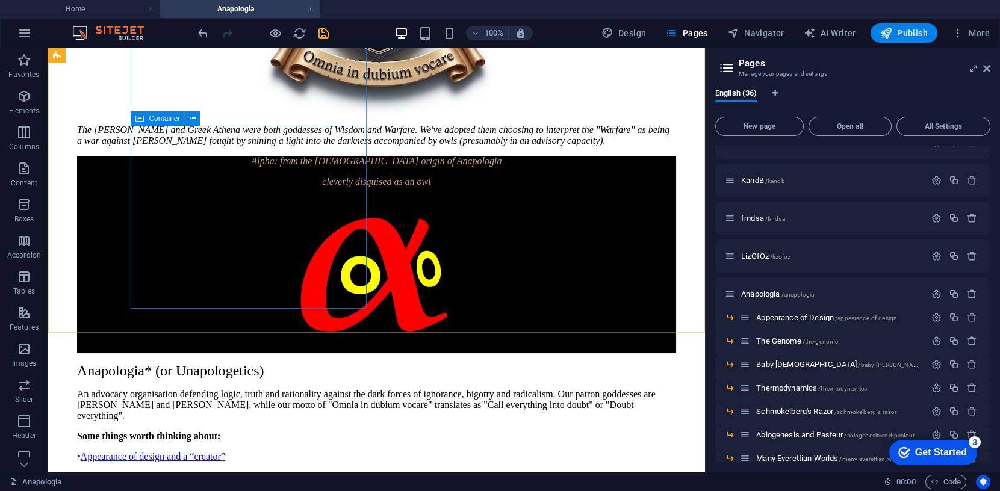
click at [146, 118] on div "Container" at bounding box center [158, 118] width 54 height 14
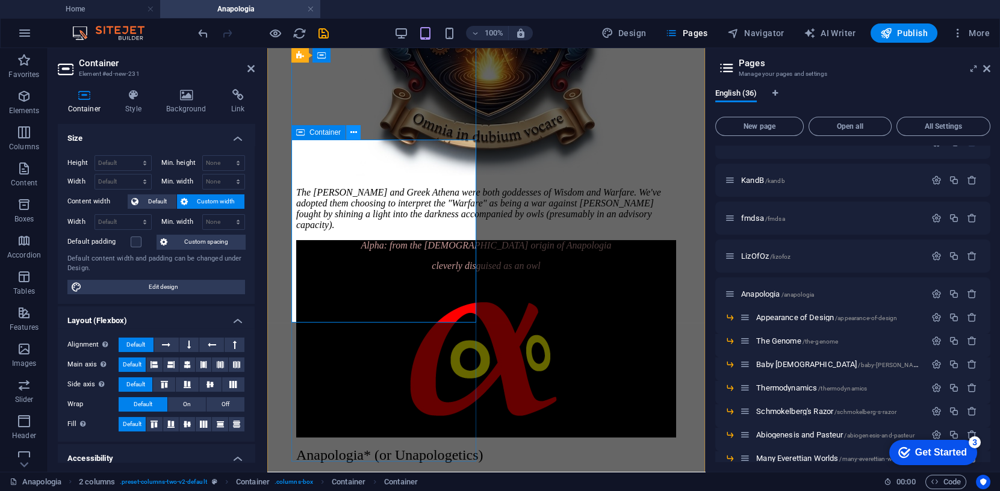
click at [355, 132] on icon at bounding box center [354, 132] width 7 height 13
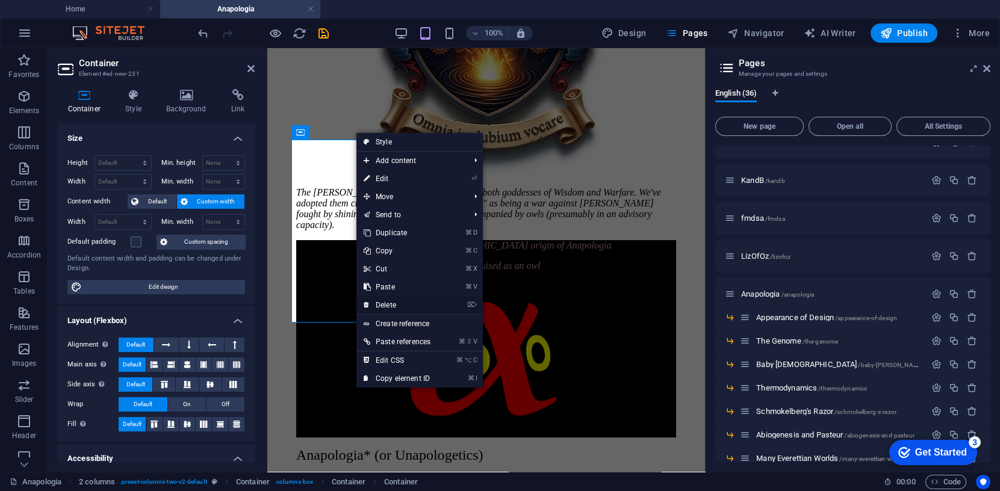
click at [393, 304] on link "⌦ Delete" at bounding box center [397, 305] width 81 height 18
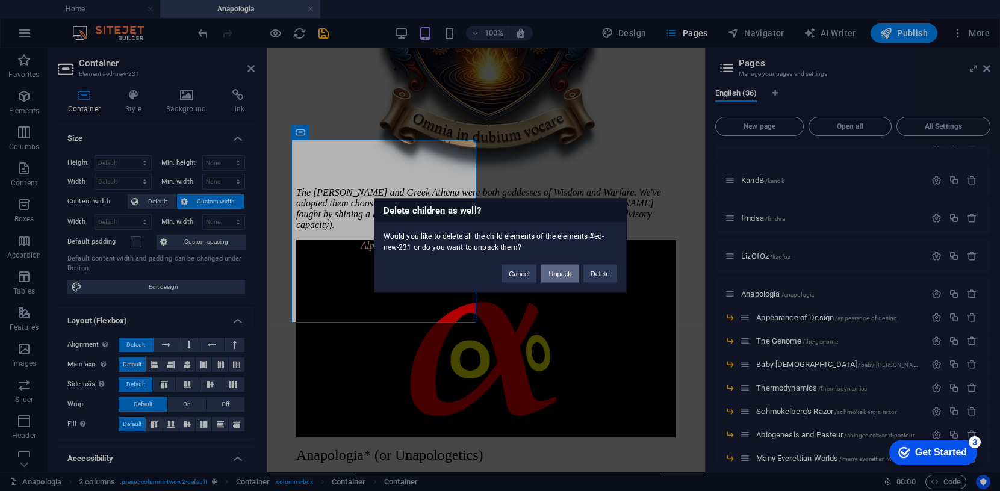
click at [566, 274] on button "Unpack" at bounding box center [559, 274] width 37 height 18
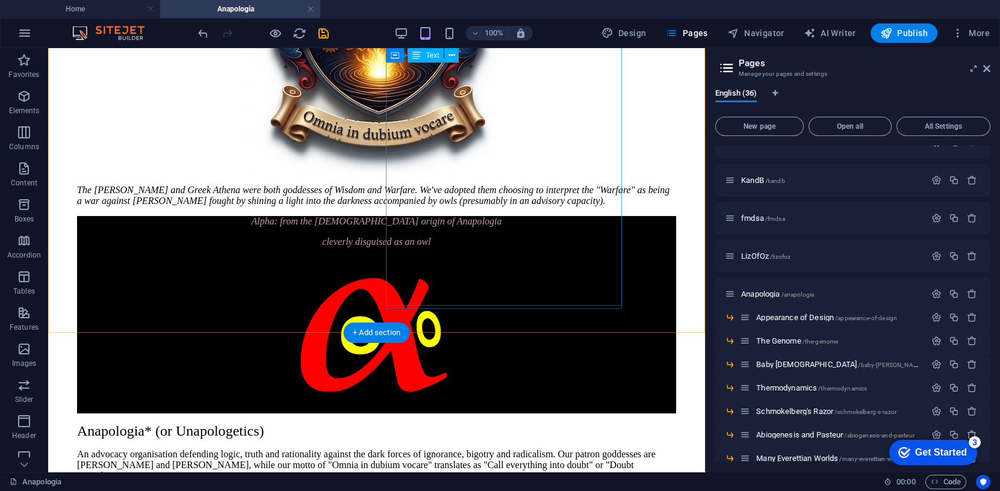
scroll to position [390, 0]
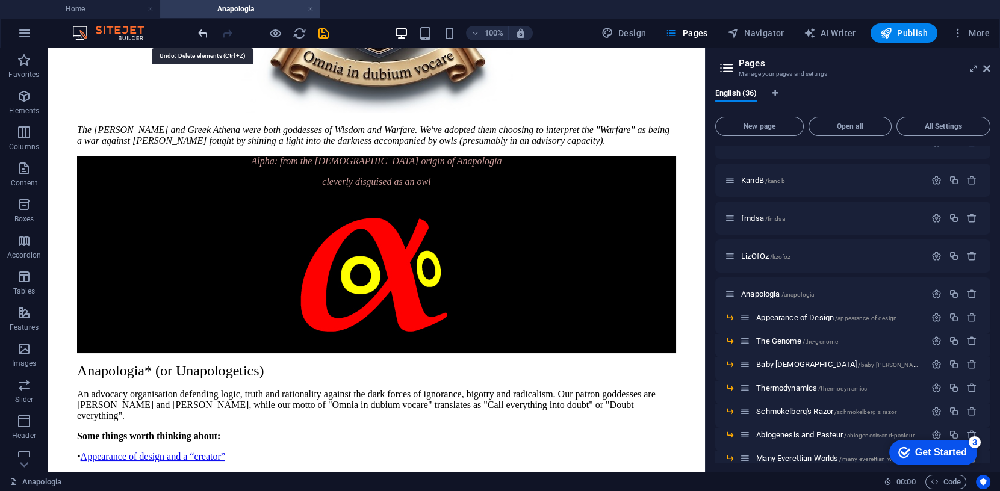
click at [199, 30] on icon "undo" at bounding box center [203, 34] width 14 height 14
click at [206, 31] on icon "undo" at bounding box center [203, 34] width 14 height 14
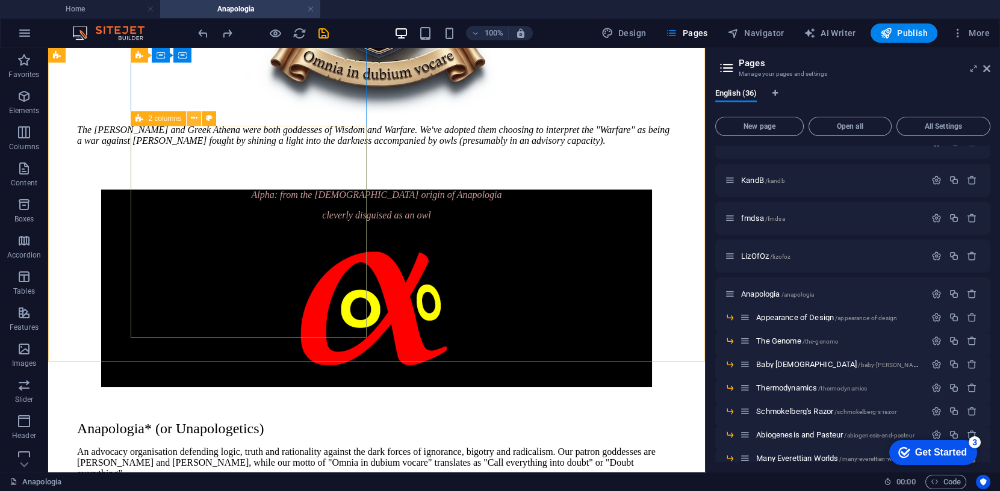
click at [195, 117] on icon at bounding box center [194, 118] width 7 height 13
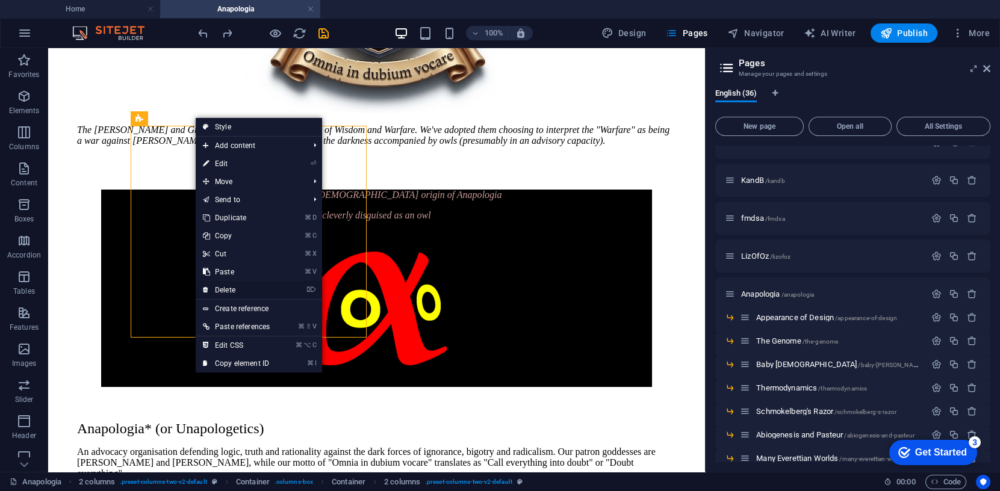
click at [229, 289] on link "⌦ Delete" at bounding box center [236, 290] width 81 height 18
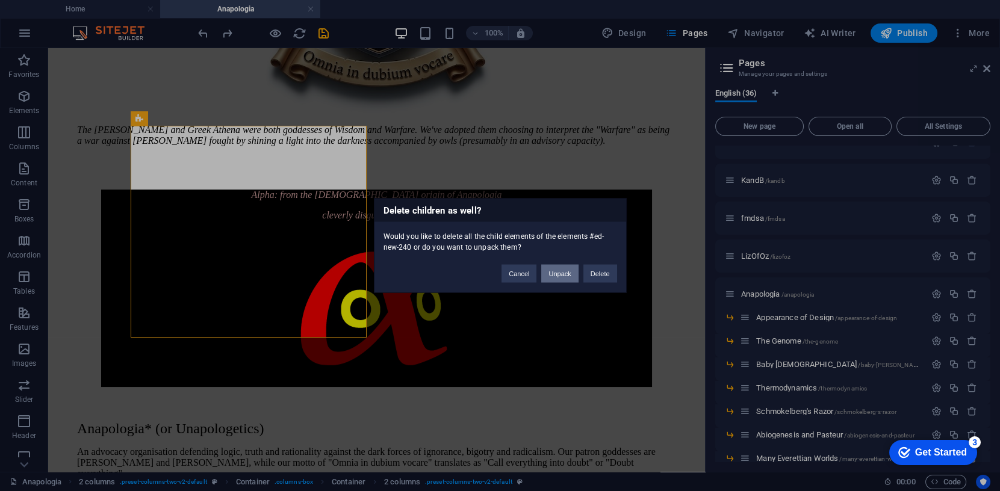
click at [565, 274] on button "Unpack" at bounding box center [559, 274] width 37 height 18
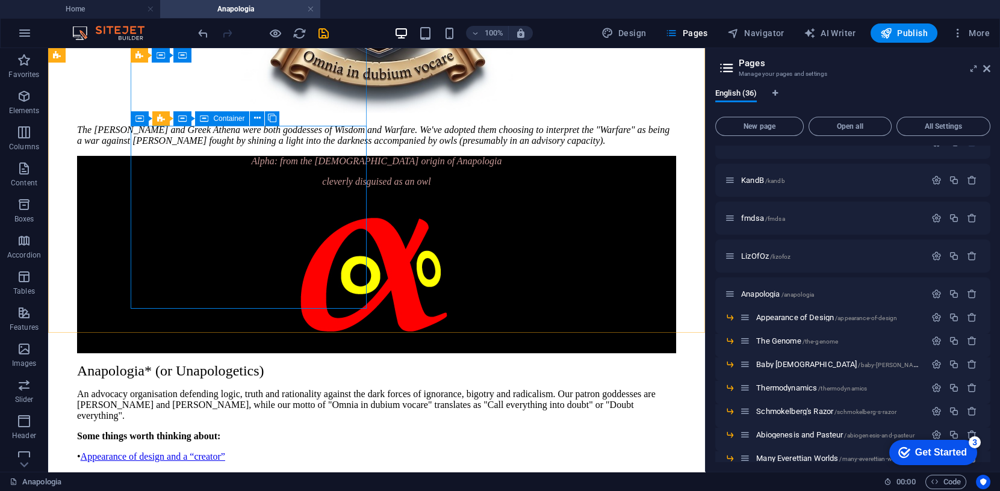
click at [220, 117] on span "Container" at bounding box center [228, 118] width 31 height 7
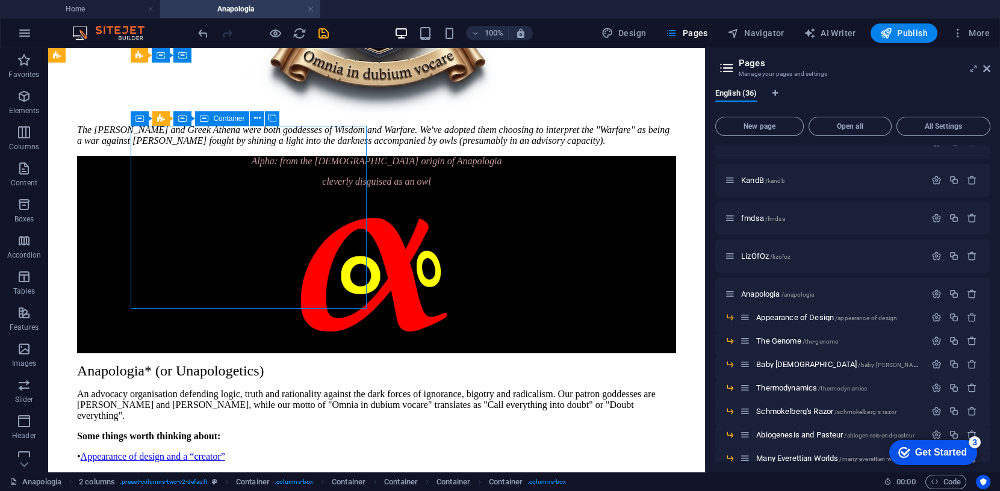
click at [220, 117] on span "Container" at bounding box center [228, 118] width 31 height 7
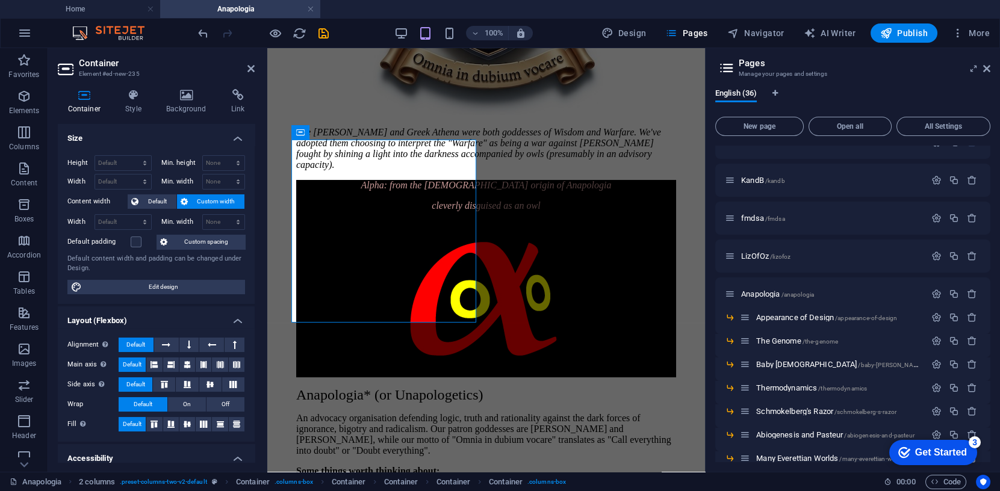
scroll to position [330, 0]
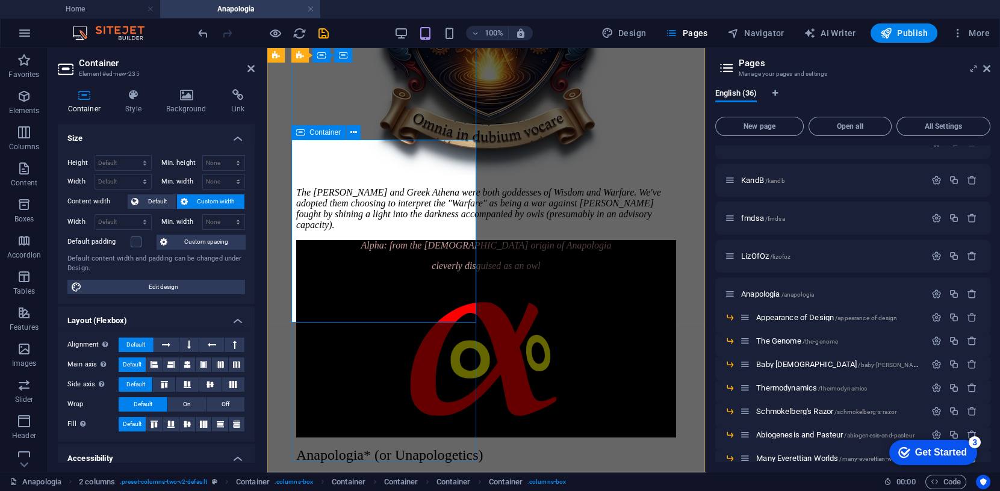
click at [314, 133] on span "Container" at bounding box center [325, 132] width 31 height 7
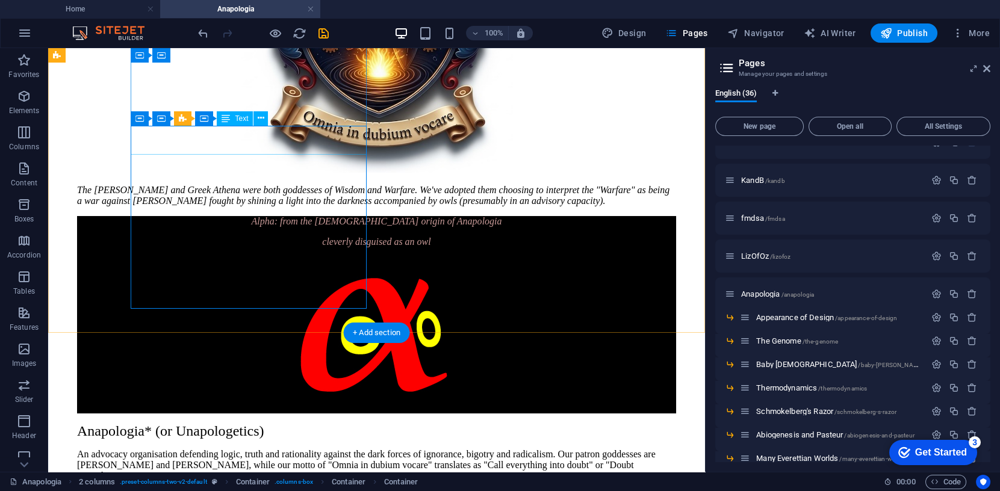
scroll to position [390, 0]
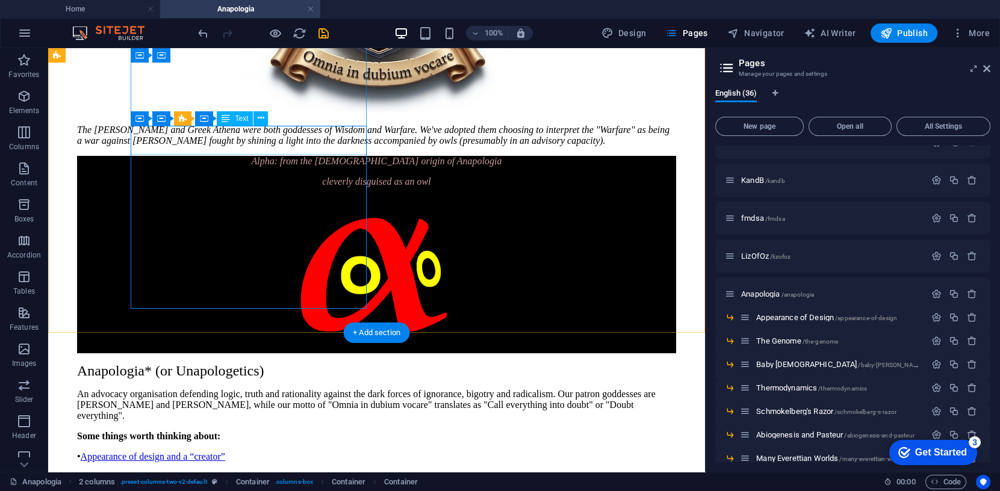
click at [314, 156] on div "Alpha: from the [DEMOGRAPHIC_DATA] origin of Anapologia cleverly disguised as a…" at bounding box center [376, 171] width 599 height 31
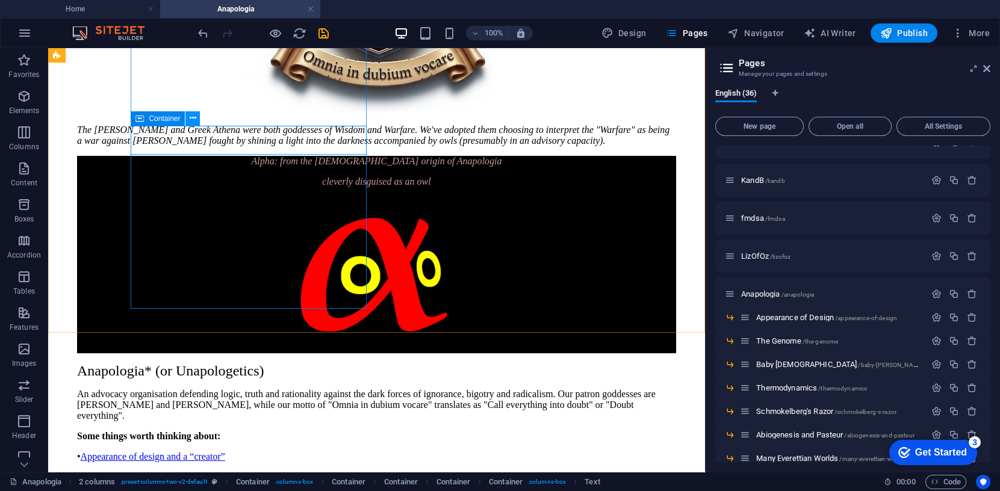
click at [195, 117] on icon at bounding box center [193, 118] width 7 height 13
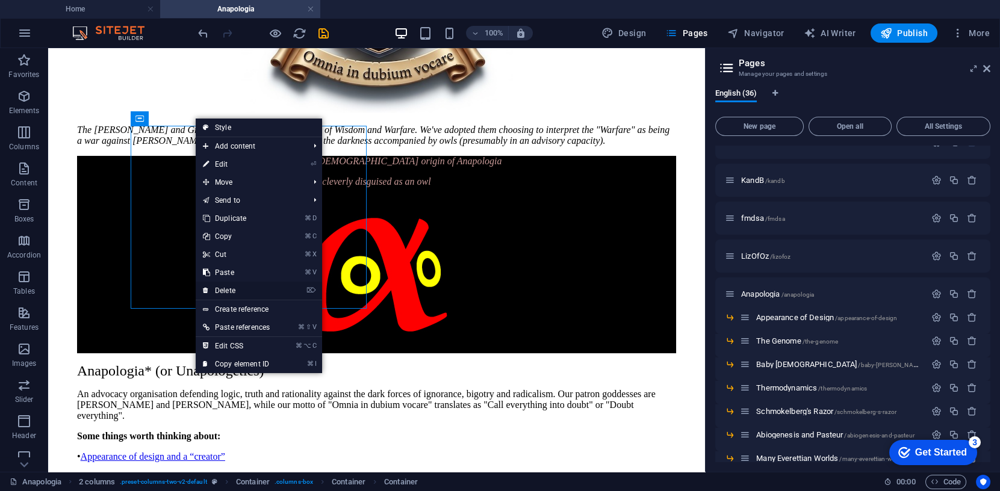
click at [230, 290] on link "⌦ Delete" at bounding box center [236, 291] width 81 height 18
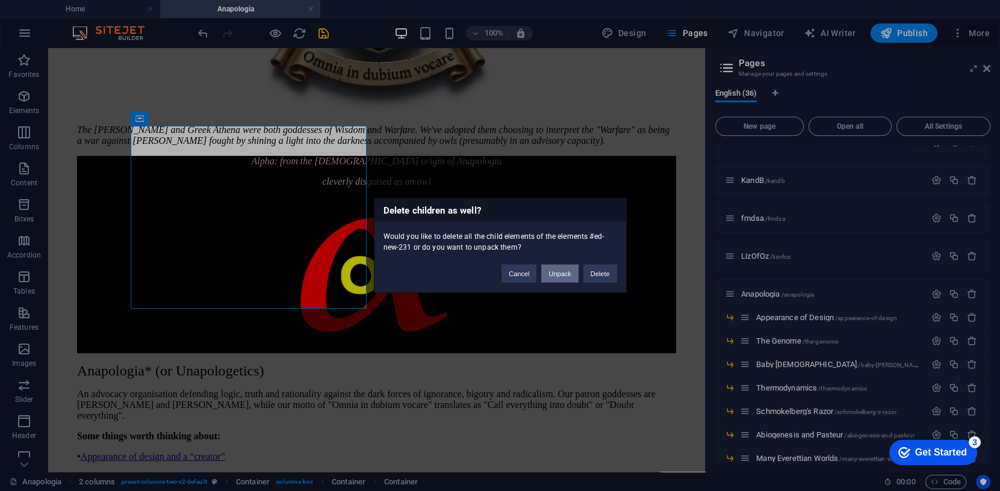
click at [566, 273] on button "Unpack" at bounding box center [559, 274] width 37 height 18
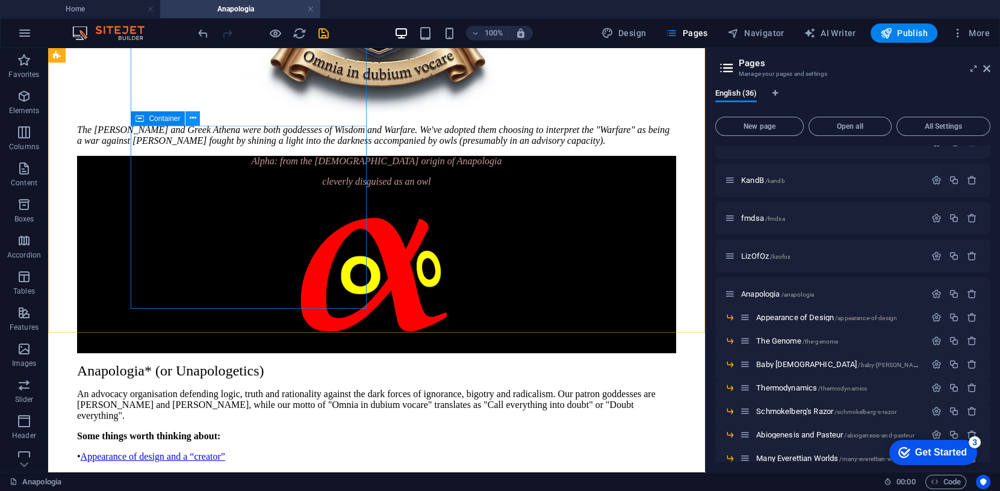
click at [194, 115] on icon at bounding box center [193, 118] width 7 height 13
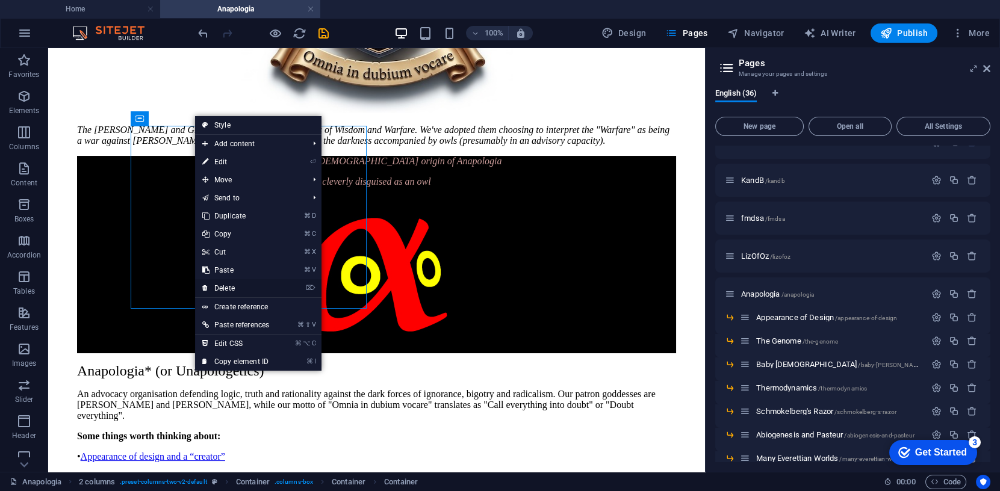
click at [230, 288] on link "⌦ Delete" at bounding box center [235, 288] width 81 height 18
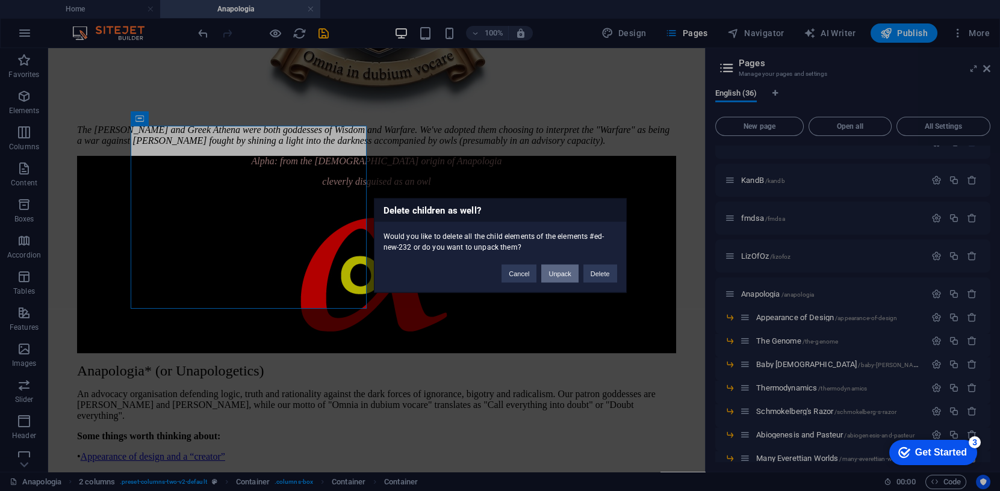
click at [560, 275] on button "Unpack" at bounding box center [559, 274] width 37 height 18
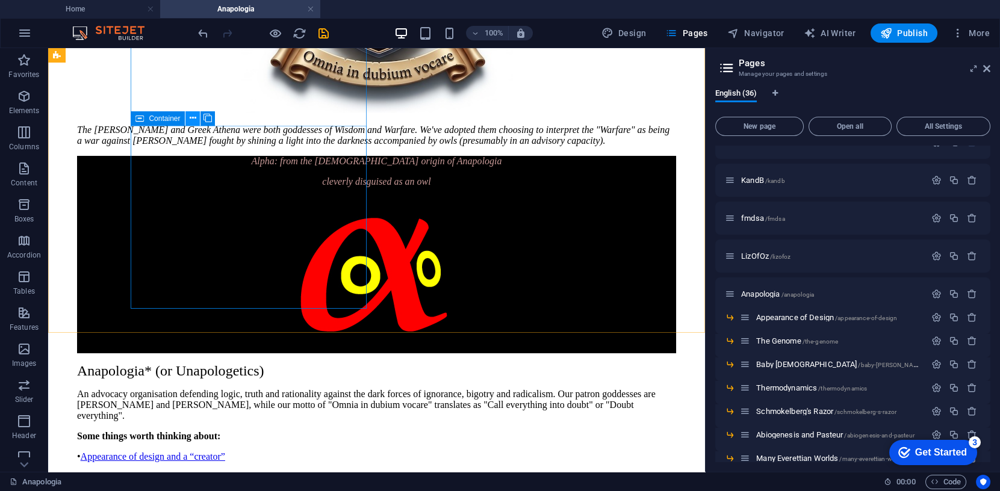
click at [196, 118] on button at bounding box center [193, 118] width 14 height 14
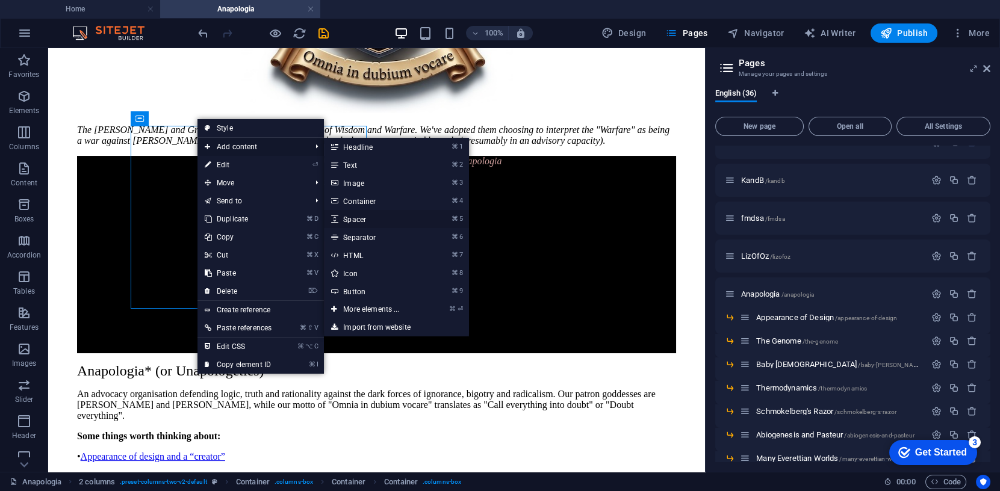
click at [356, 218] on link "⌘ 5 Spacer" at bounding box center [373, 219] width 99 height 18
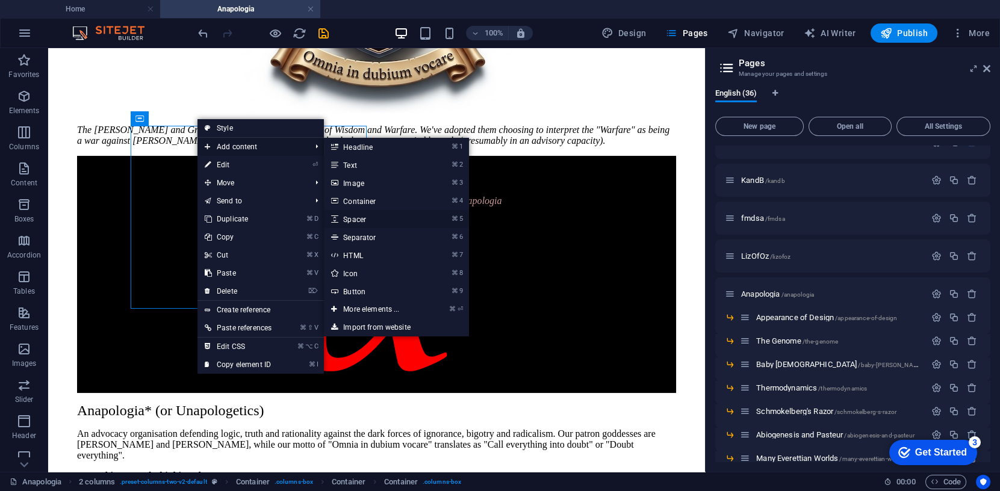
scroll to position [330, 0]
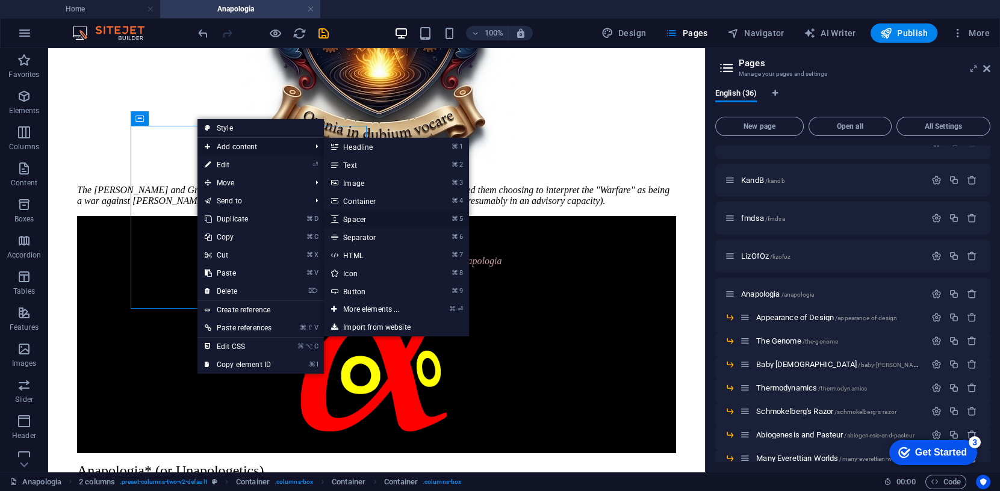
select select "px"
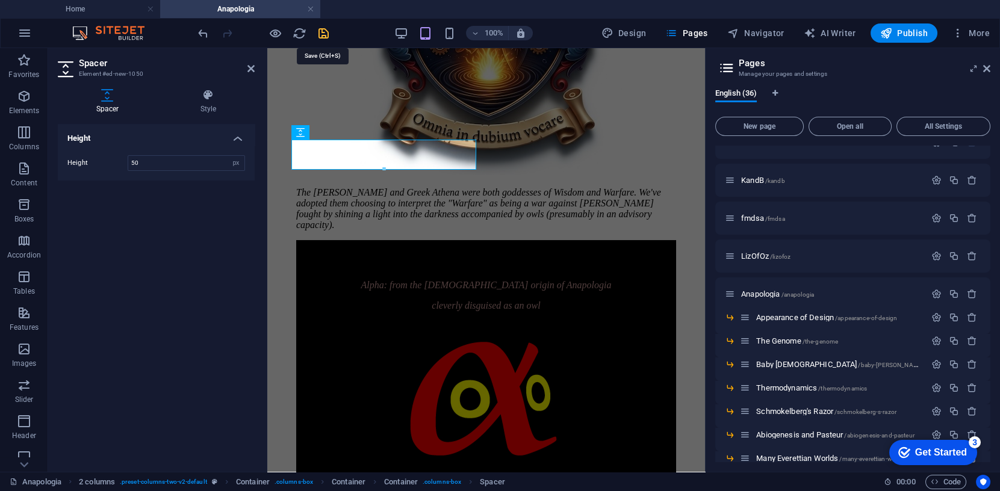
click at [327, 35] on icon "save" at bounding box center [324, 34] width 14 height 14
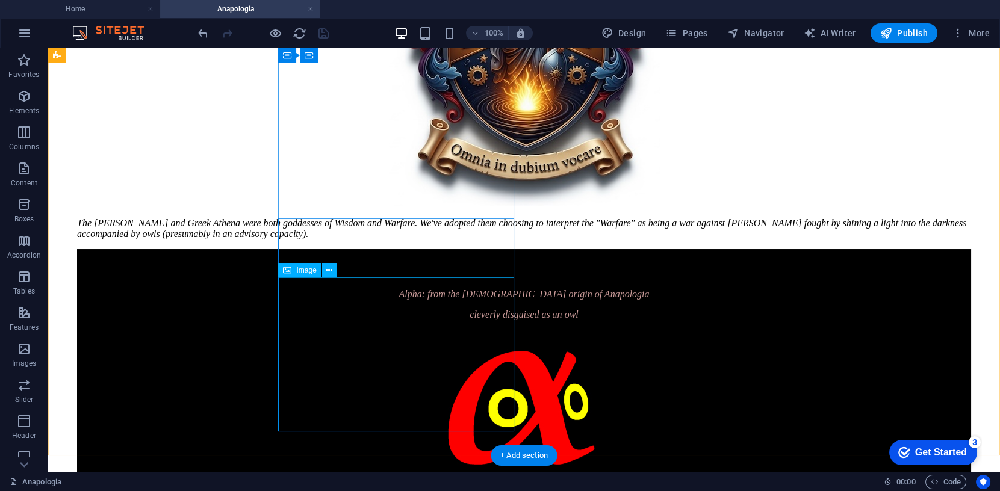
scroll to position [326, 0]
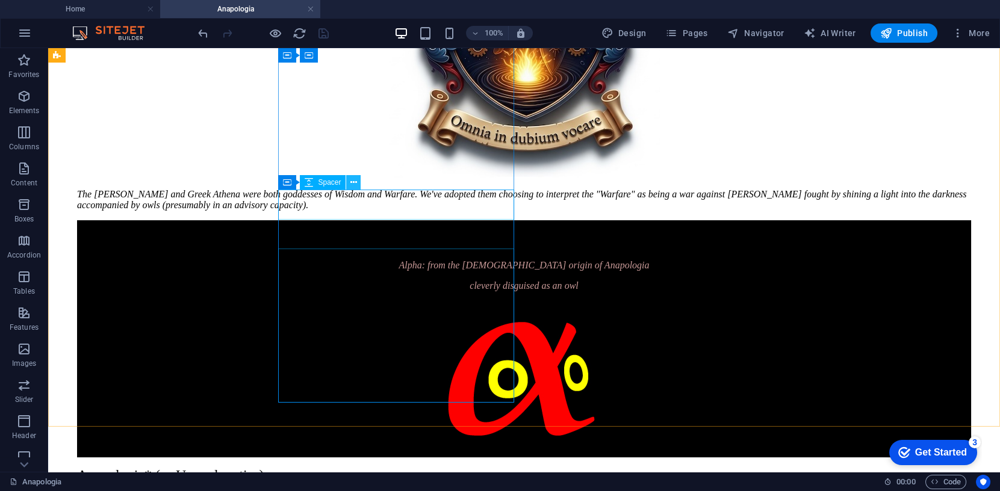
click at [355, 181] on icon at bounding box center [354, 182] width 7 height 13
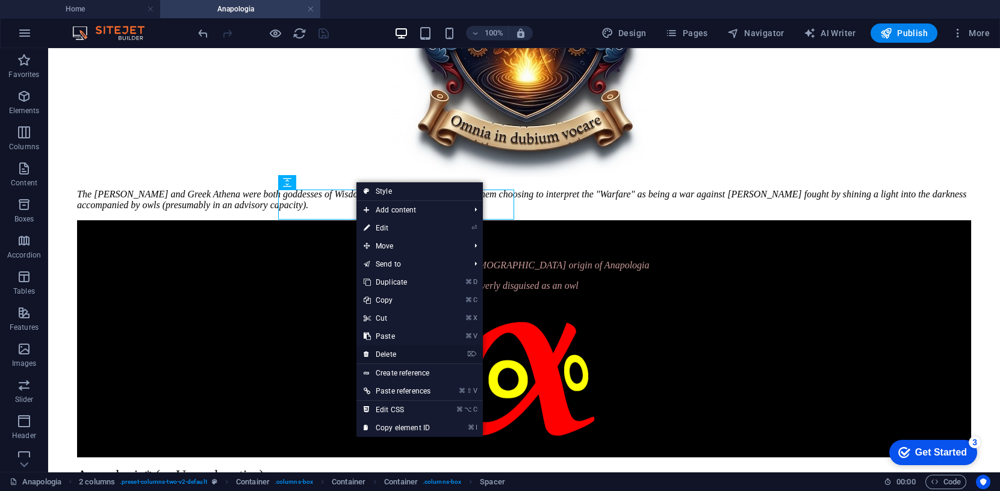
click at [385, 352] on link "⌦ Delete" at bounding box center [397, 355] width 81 height 18
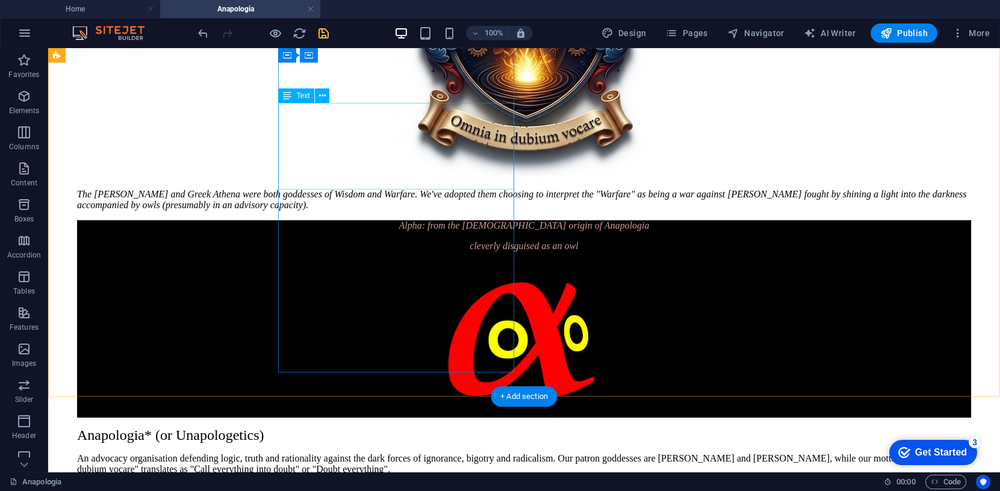
click at [367, 189] on div "The [PERSON_NAME] and Greek Athena were both goddesses of Wisdom and Warfare. W…" at bounding box center [524, 200] width 894 height 22
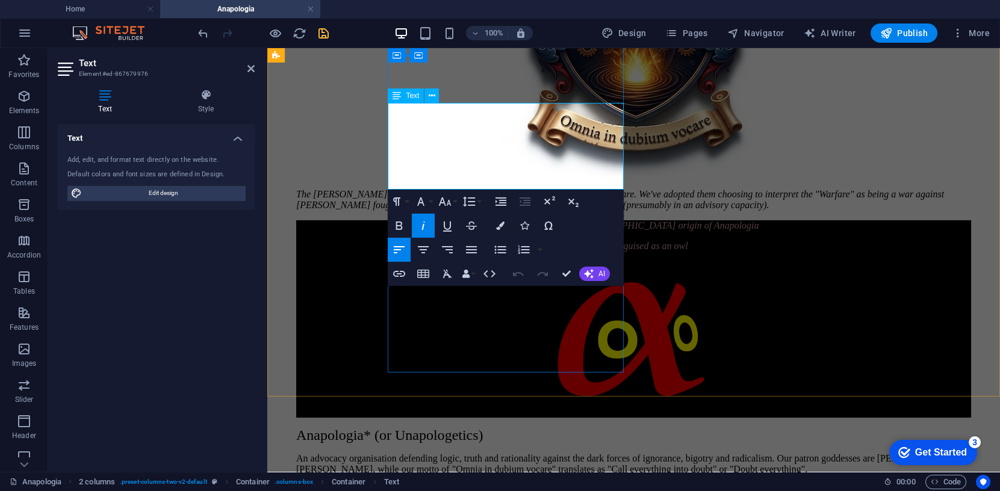
click at [469, 189] on p "The [PERSON_NAME] and Greek Athena were both goddesses of Wisdom and Warfare. W…" at bounding box center [633, 200] width 675 height 22
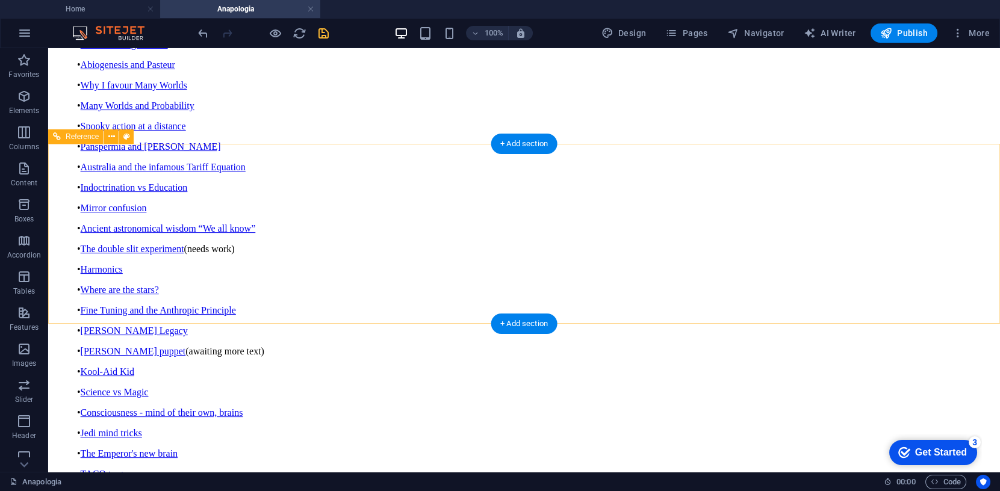
scroll to position [928, 0]
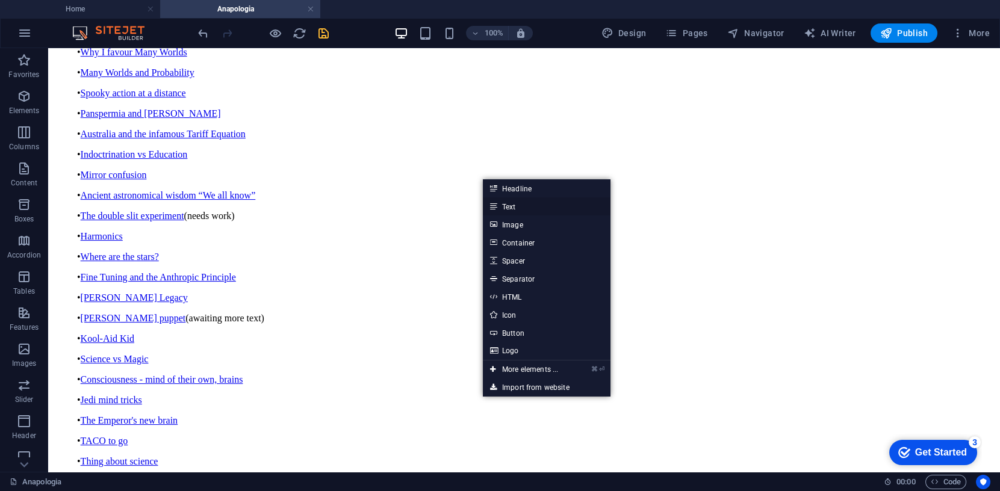
click at [508, 207] on link "Text" at bounding box center [547, 207] width 128 height 18
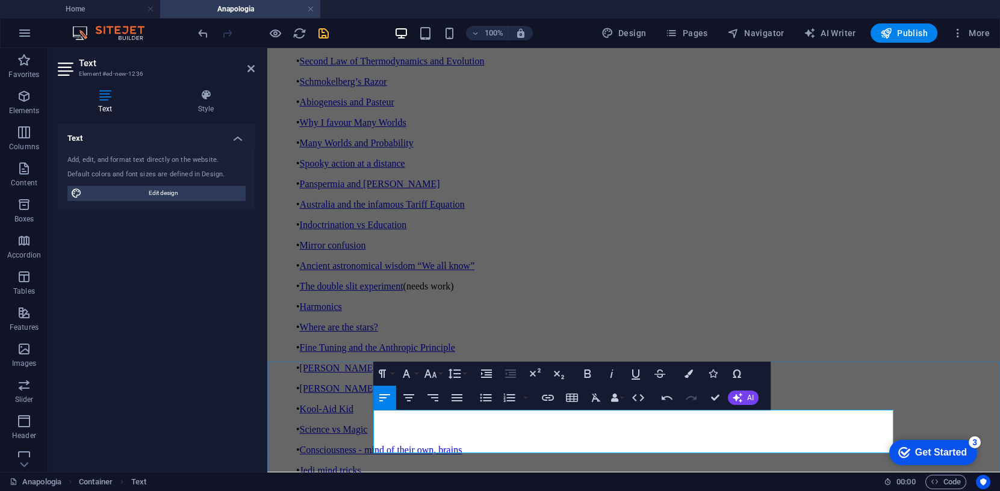
scroll to position [3271, 2]
drag, startPoint x: 728, startPoint y: 445, endPoint x: 360, endPoint y: 410, distance: 370.3
click at [431, 376] on icon "button" at bounding box center [431, 374] width 13 height 8
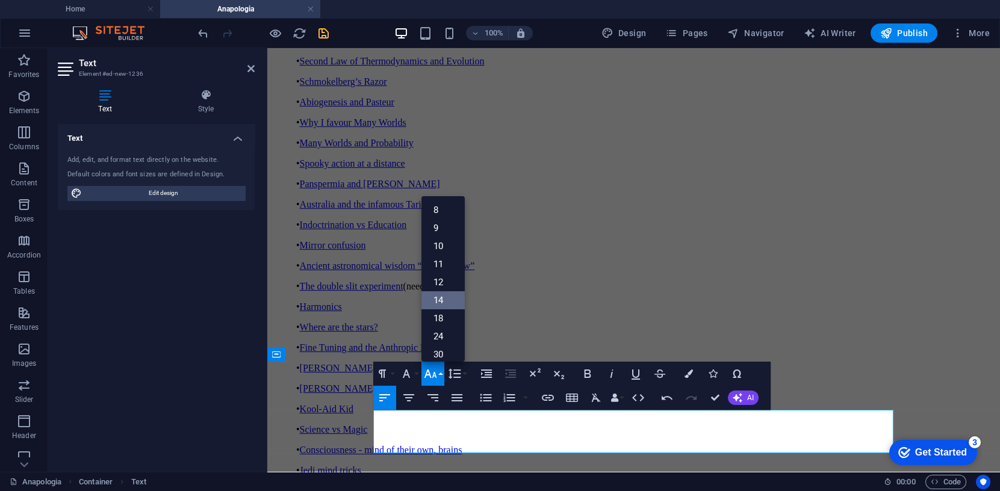
click at [445, 298] on link "14" at bounding box center [443, 301] width 43 height 18
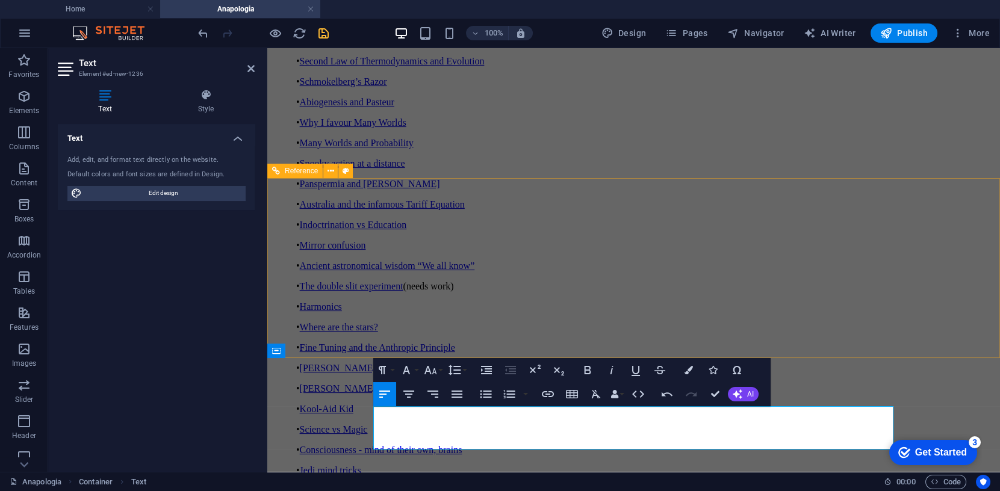
scroll to position [862, 0]
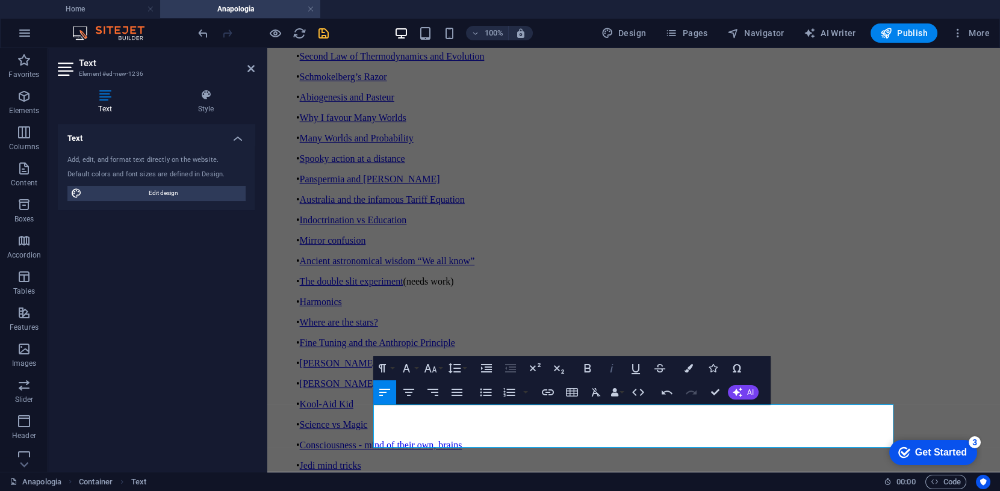
click at [613, 368] on icon "button" at bounding box center [612, 368] width 14 height 14
click at [455, 369] on icon "button" at bounding box center [455, 368] width 14 height 14
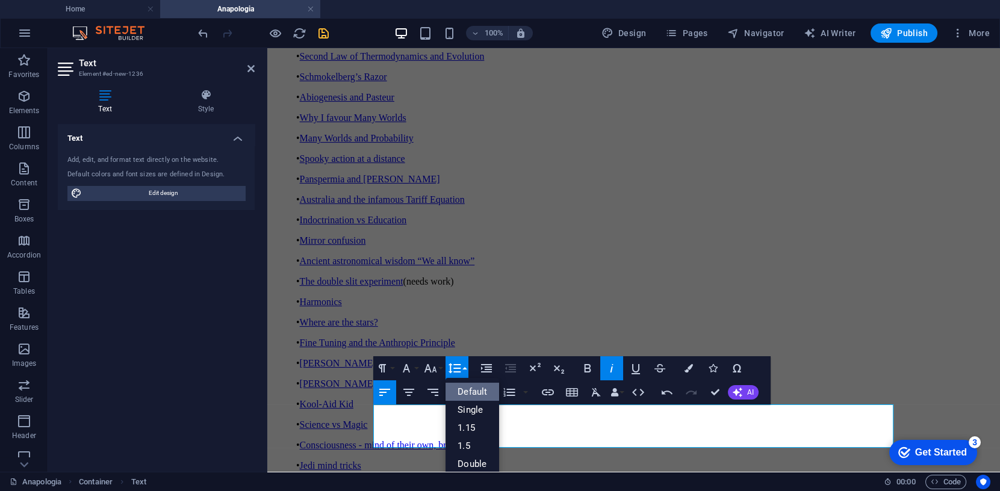
scroll to position [0, 0]
click at [472, 409] on link "Single" at bounding box center [473, 410] width 54 height 18
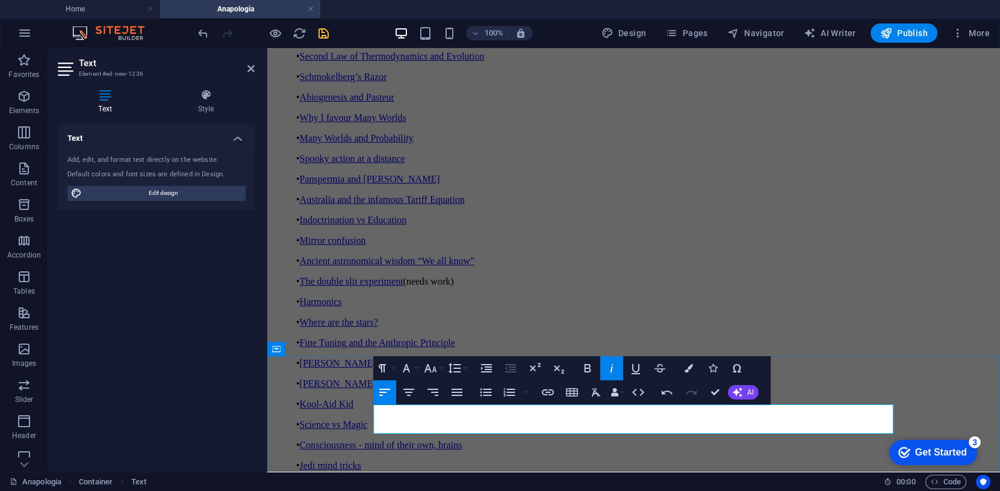
drag, startPoint x: 773, startPoint y: 432, endPoint x: 366, endPoint y: 408, distance: 408.5
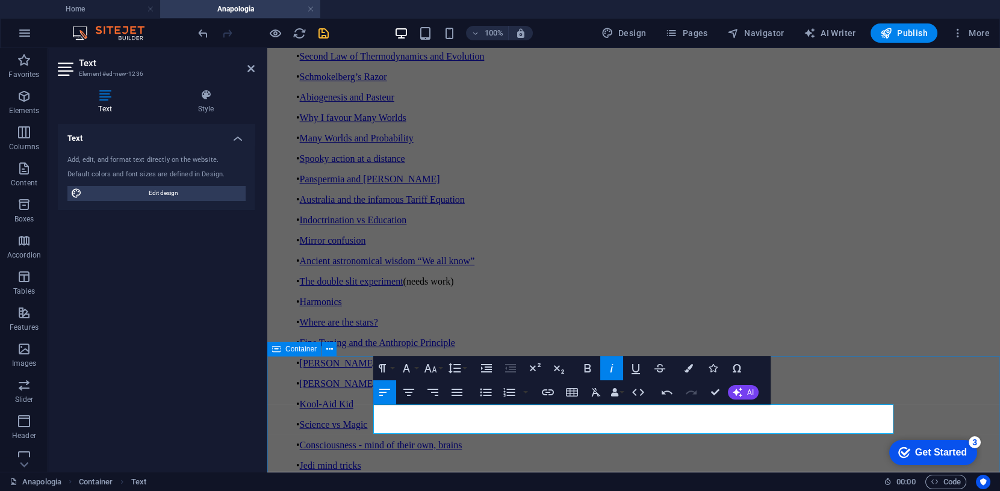
copy div "Disclaimer: This site contains some things that are true. It also contains thin…"
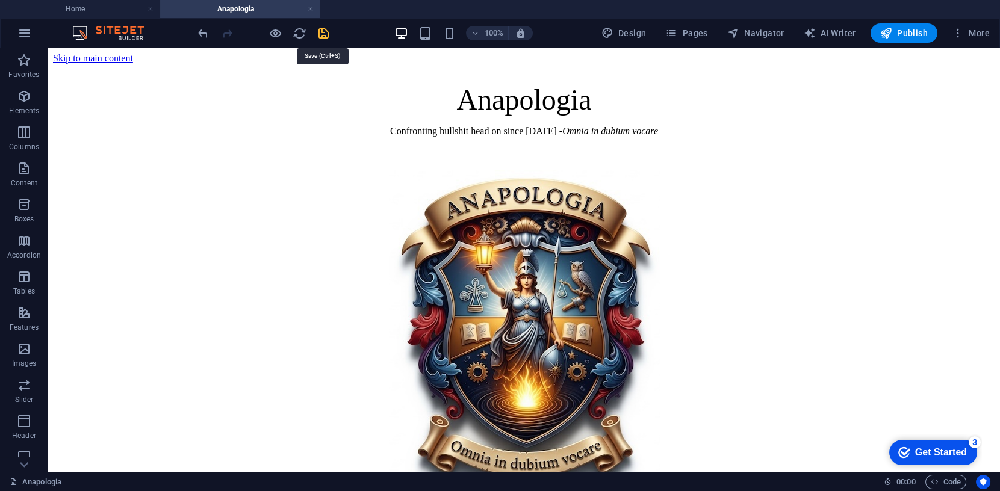
click at [323, 32] on icon "save" at bounding box center [324, 34] width 14 height 14
click at [100, 10] on h4 "Home" at bounding box center [80, 8] width 160 height 13
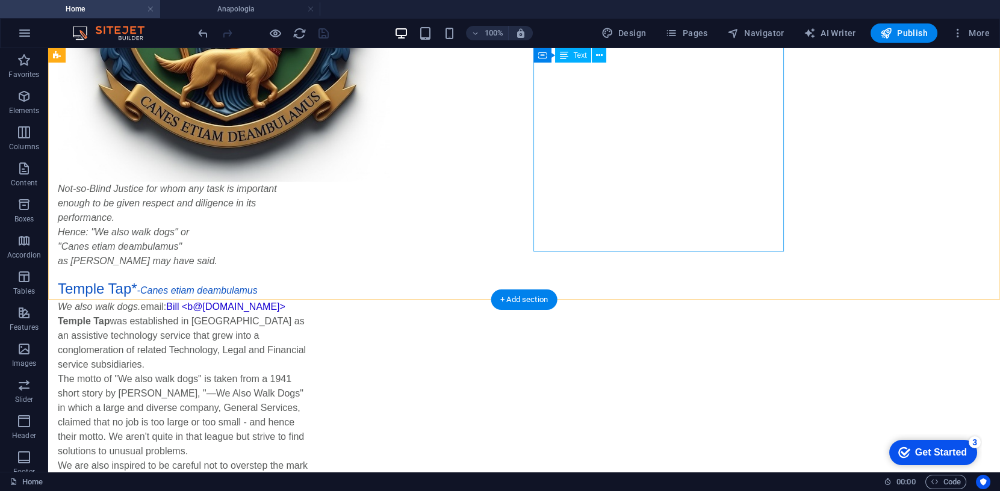
scroll to position [599, 0]
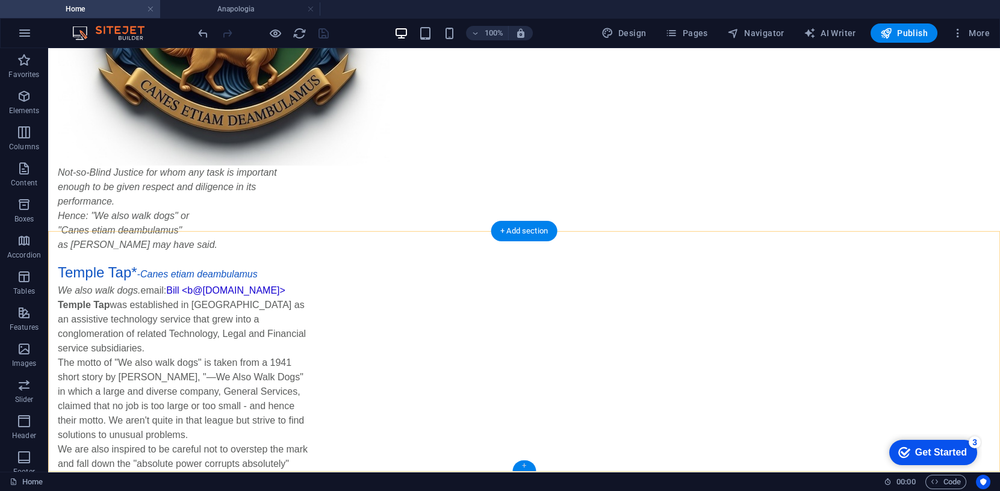
click at [524, 464] on div "+" at bounding box center [524, 466] width 23 height 11
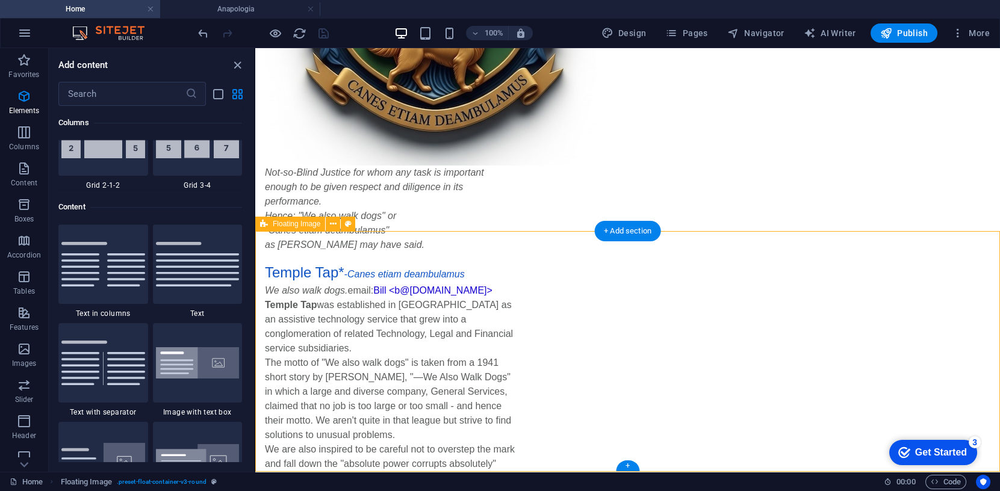
scroll to position [2107, 0]
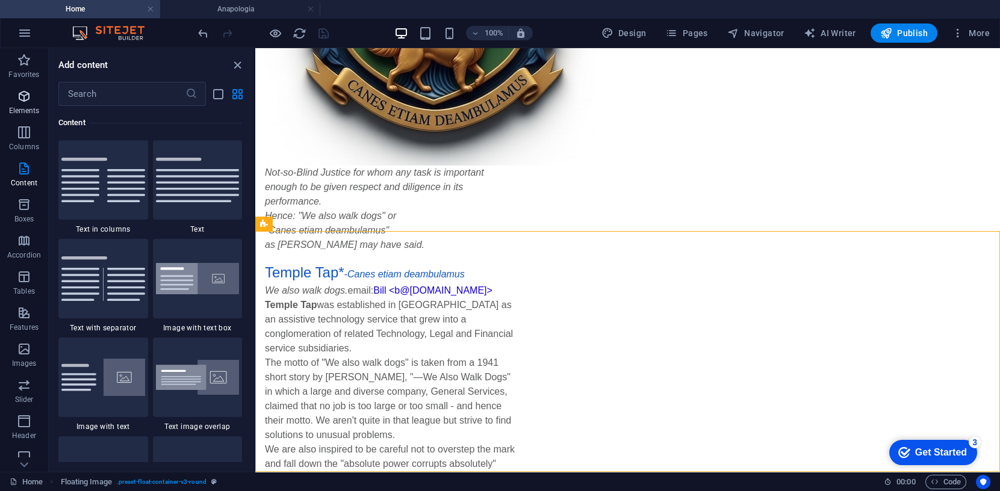
click at [27, 96] on icon "button" at bounding box center [24, 96] width 14 height 14
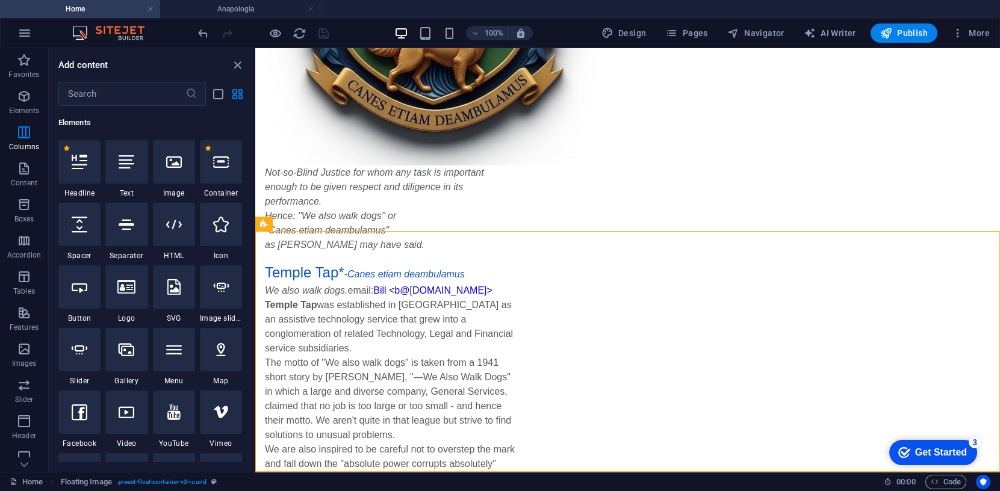
scroll to position [128, 0]
click at [222, 161] on icon at bounding box center [221, 162] width 16 height 16
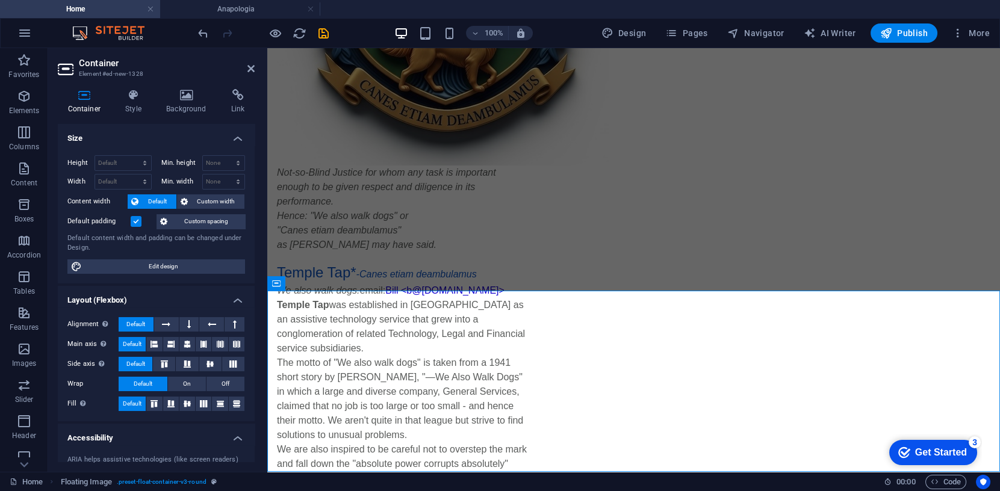
scroll to position [780, 0]
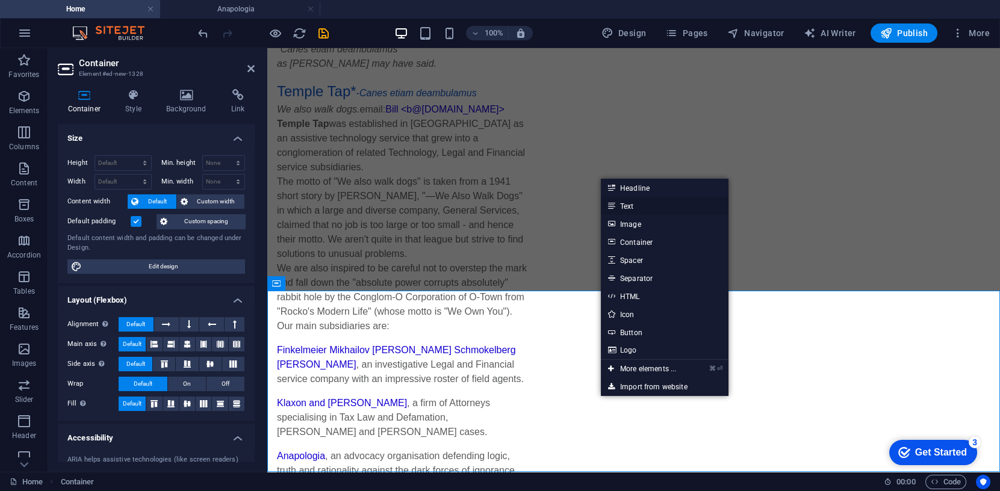
drag, startPoint x: 634, startPoint y: 204, endPoint x: 367, endPoint y: 156, distance: 271.7
click at [634, 204] on link "Text" at bounding box center [665, 206] width 128 height 18
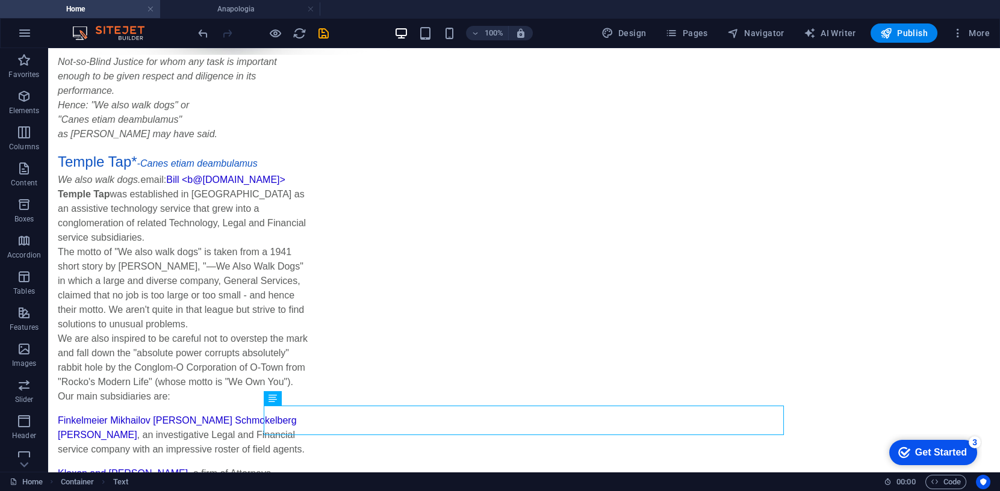
scroll to position [713, 0]
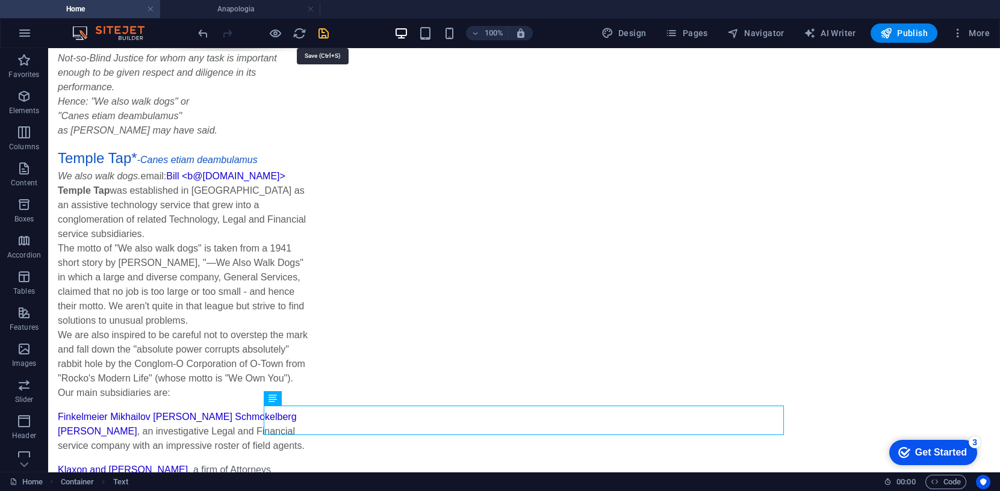
click at [319, 33] on icon "save" at bounding box center [324, 34] width 14 height 14
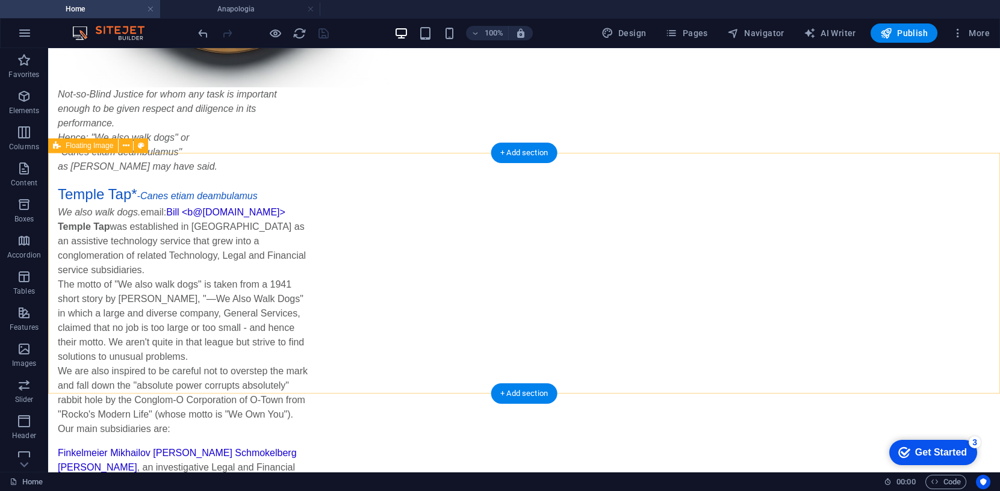
scroll to position [725, 0]
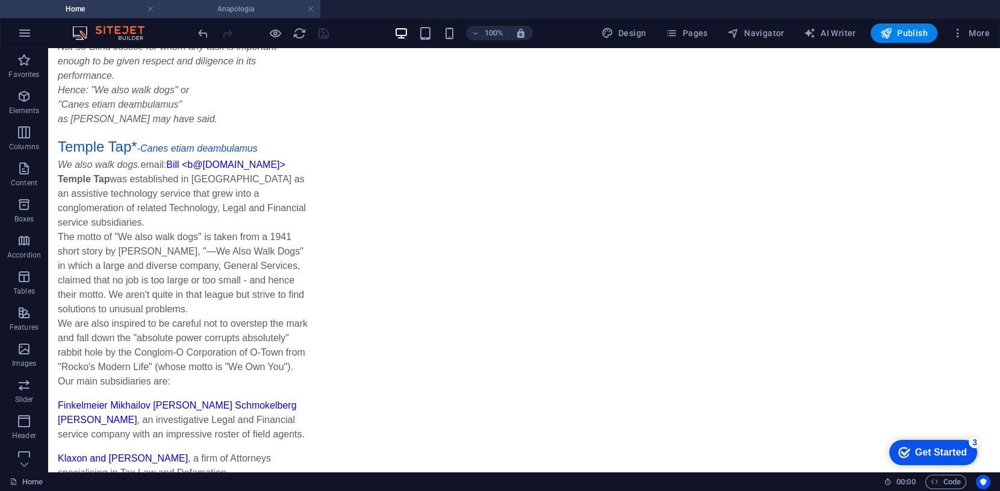
click at [237, 10] on h4 "Anapologia" at bounding box center [240, 8] width 160 height 13
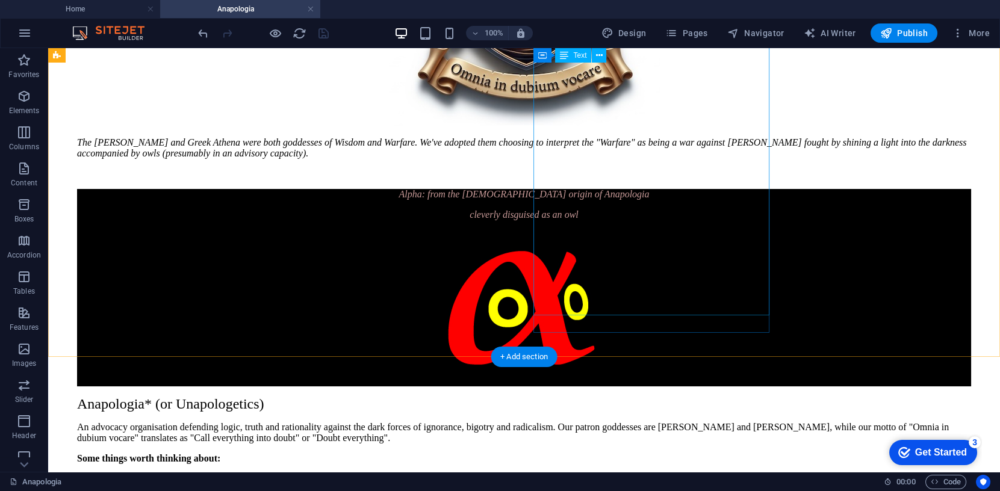
scroll to position [376, 0]
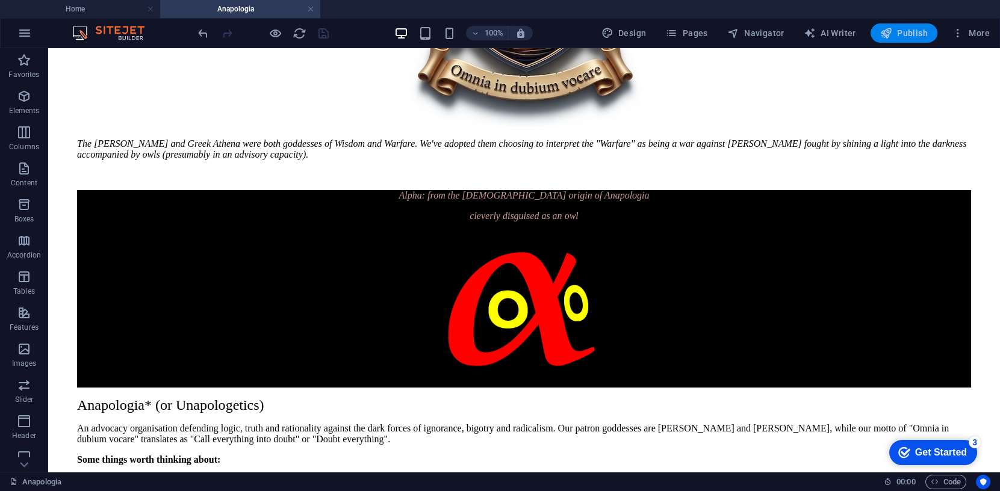
click at [903, 33] on span "Publish" at bounding box center [905, 33] width 48 height 12
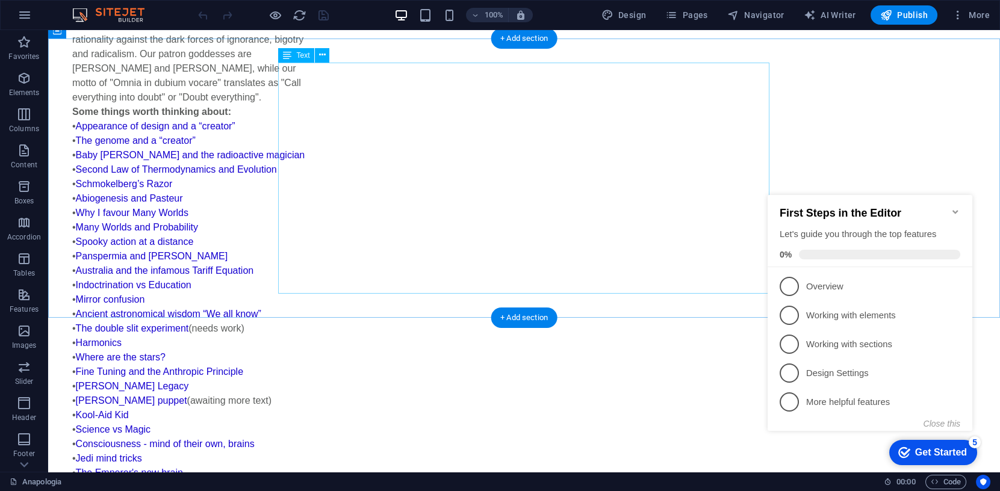
scroll to position [850, 0]
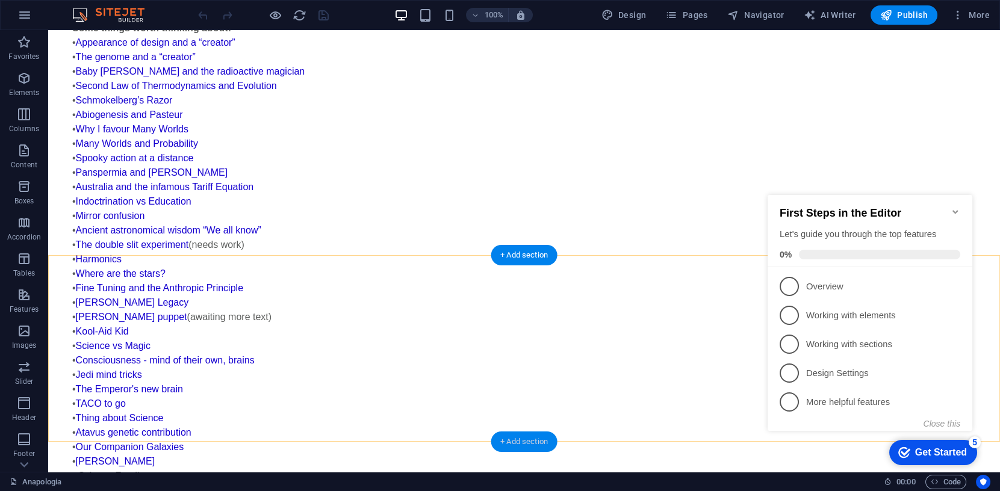
click at [531, 441] on div "+ Add section" at bounding box center [524, 442] width 67 height 20
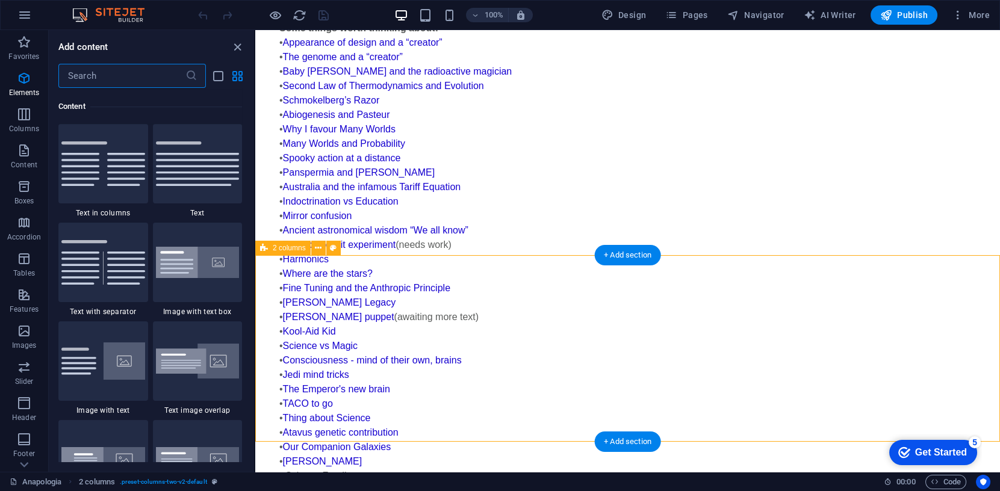
scroll to position [2107, 0]
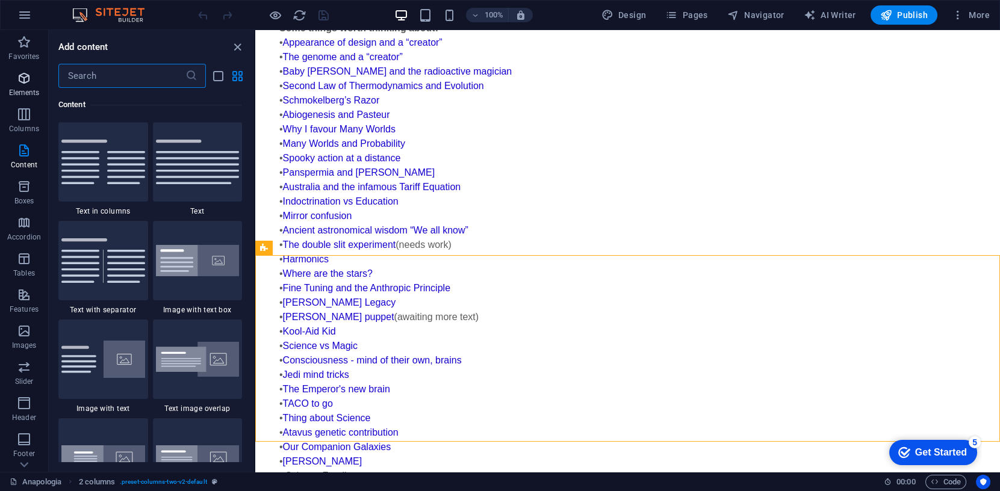
click at [27, 82] on icon "button" at bounding box center [24, 78] width 14 height 14
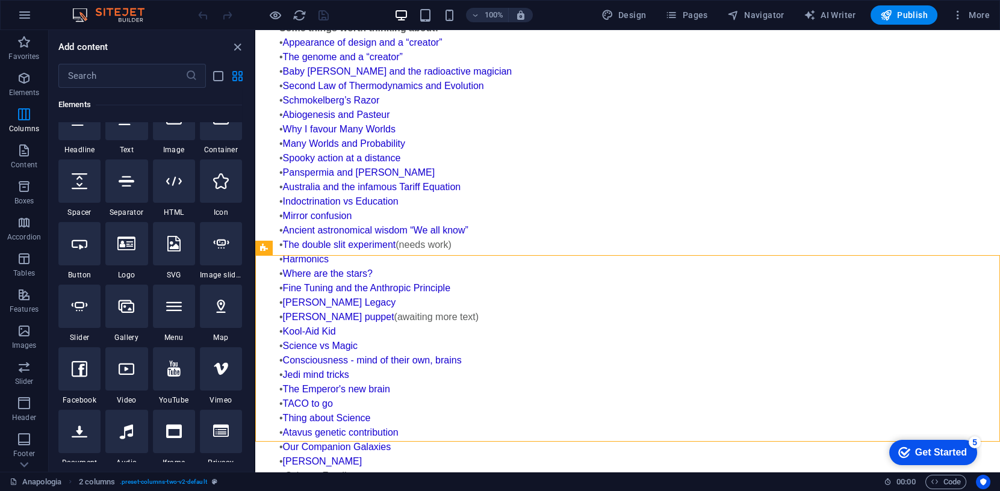
scroll to position [128, 0]
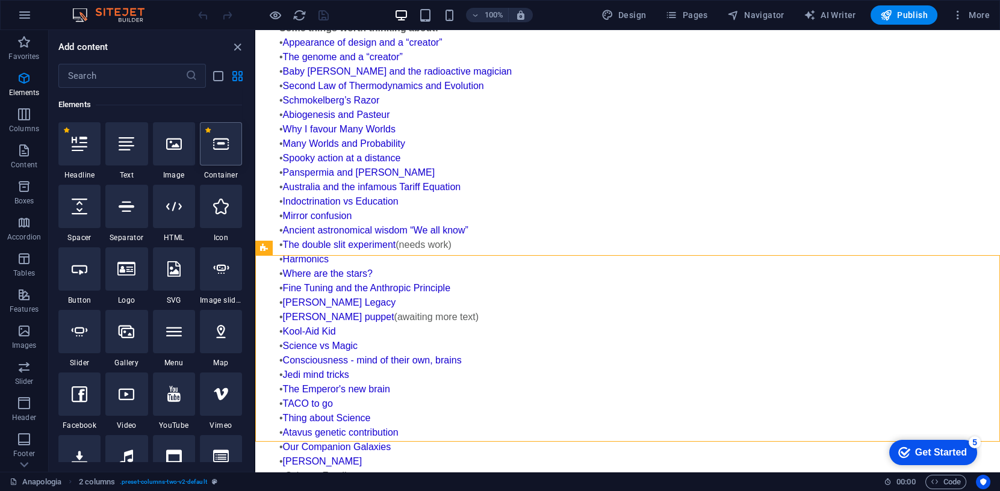
click at [218, 149] on icon at bounding box center [221, 144] width 16 height 16
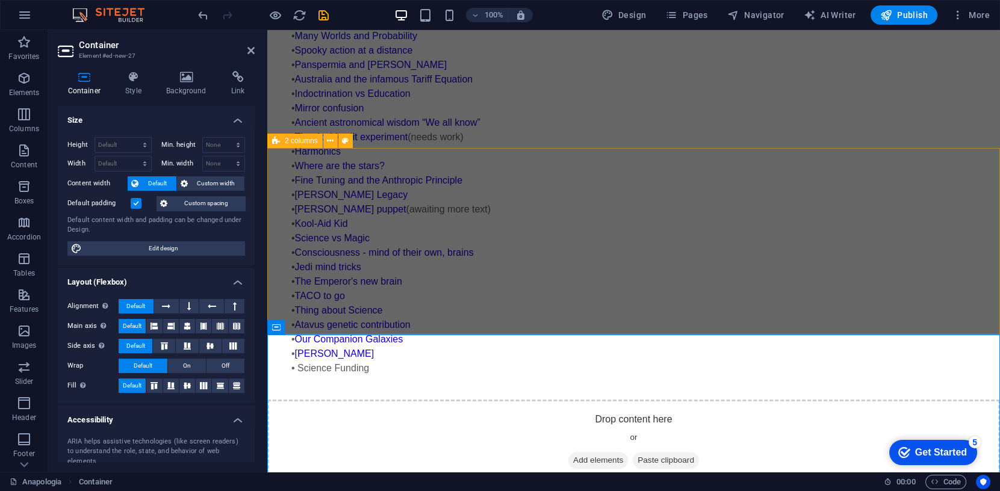
scroll to position [1032, 0]
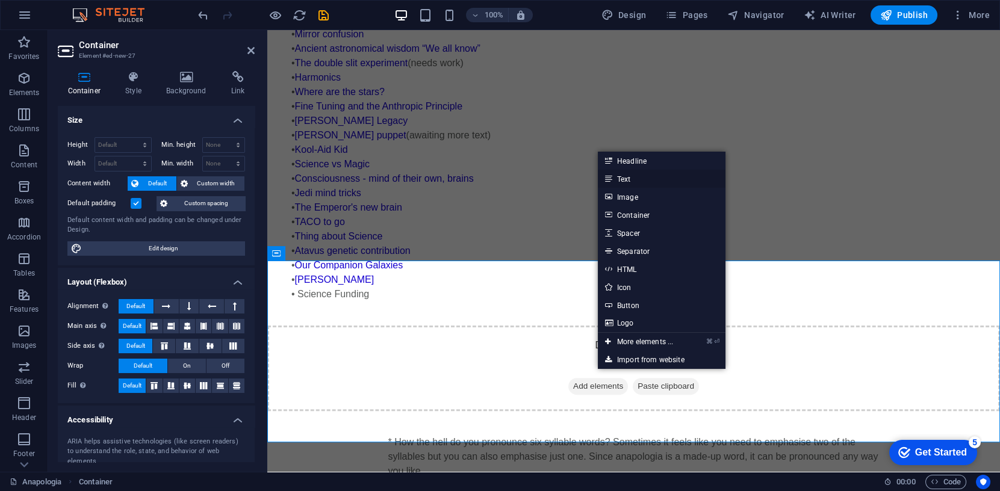
click at [636, 178] on link "Text" at bounding box center [662, 179] width 128 height 18
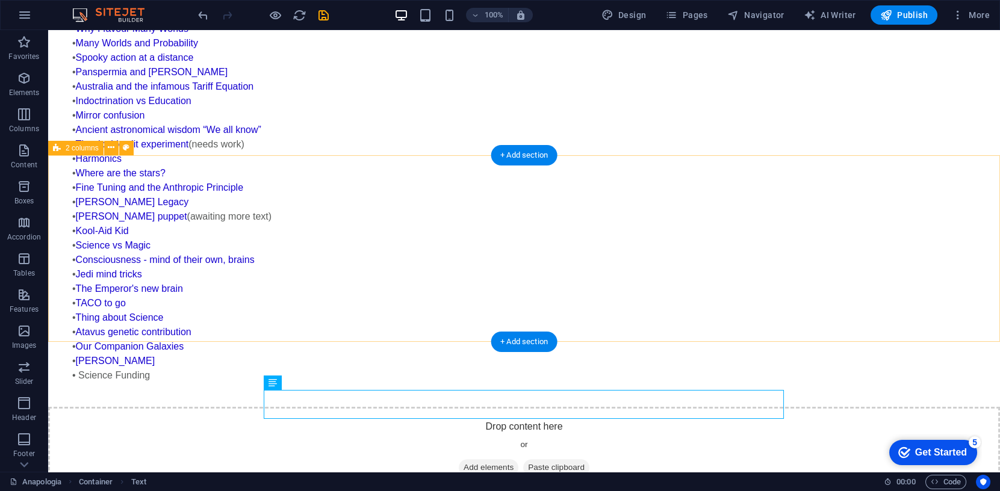
scroll to position [949, 0]
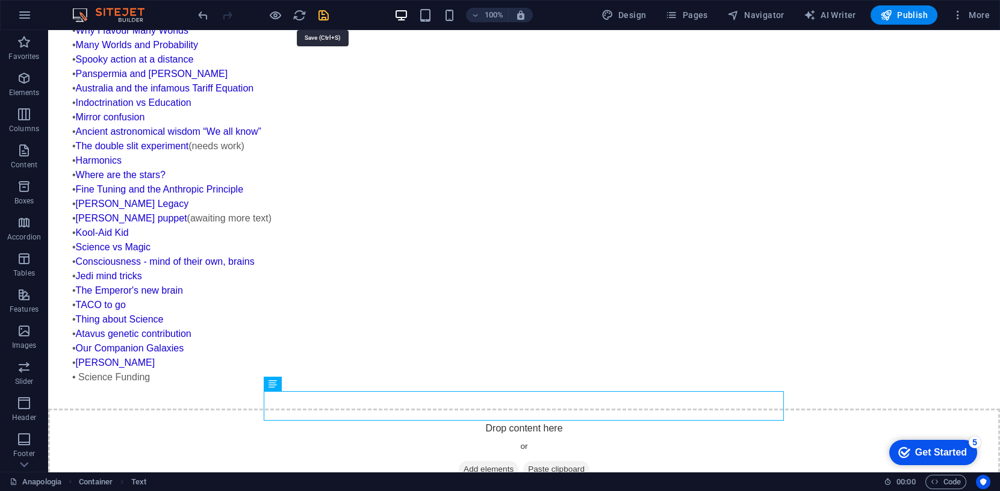
click at [322, 14] on icon "save" at bounding box center [324, 15] width 14 height 14
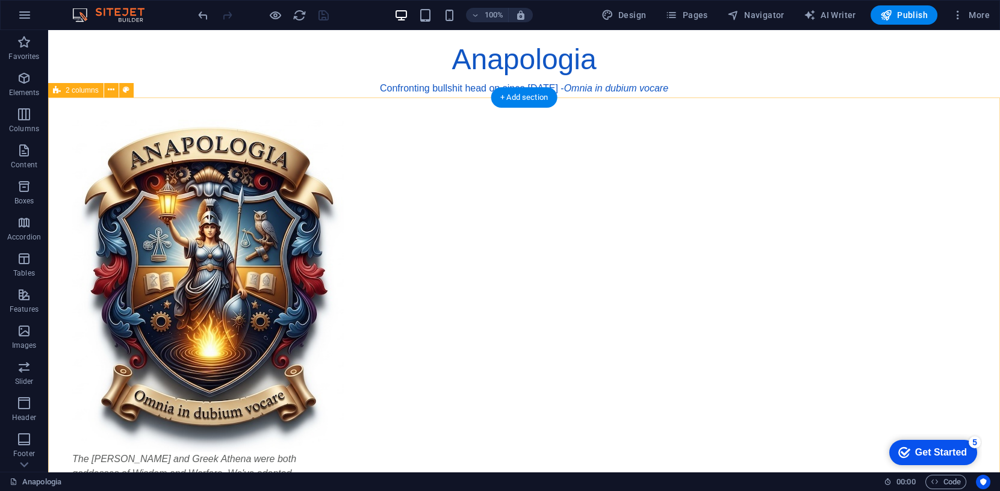
scroll to position [0, 0]
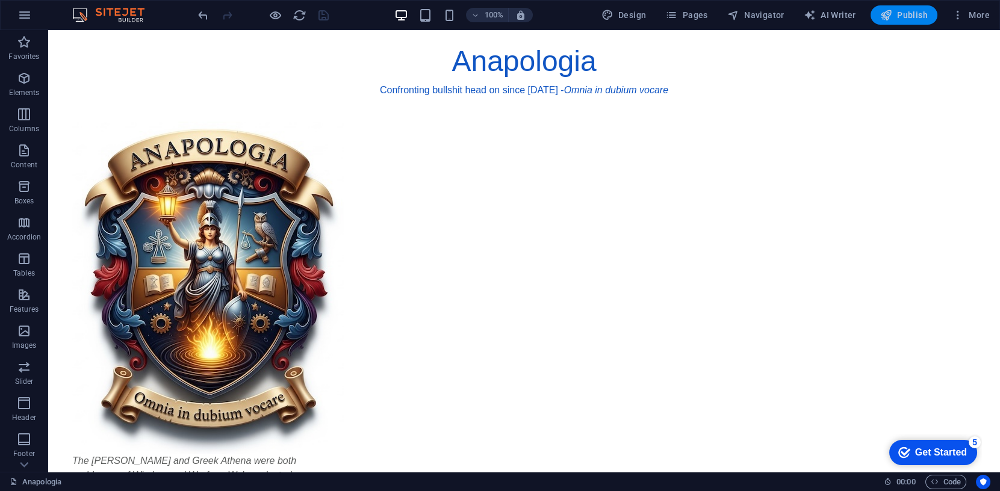
click at [908, 12] on span "Publish" at bounding box center [905, 15] width 48 height 12
